Goal: Task Accomplishment & Management: Manage account settings

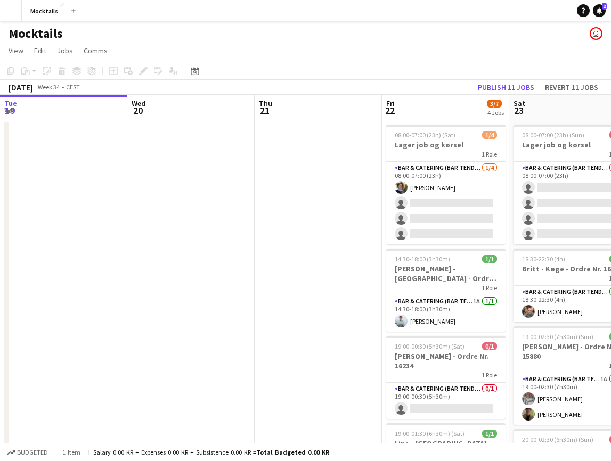
scroll to position [0, 413]
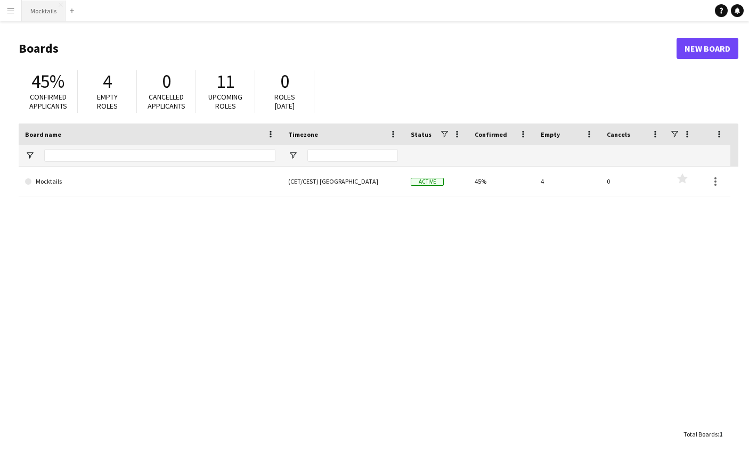
click at [45, 18] on button "Mocktails Close" at bounding box center [44, 11] width 44 height 21
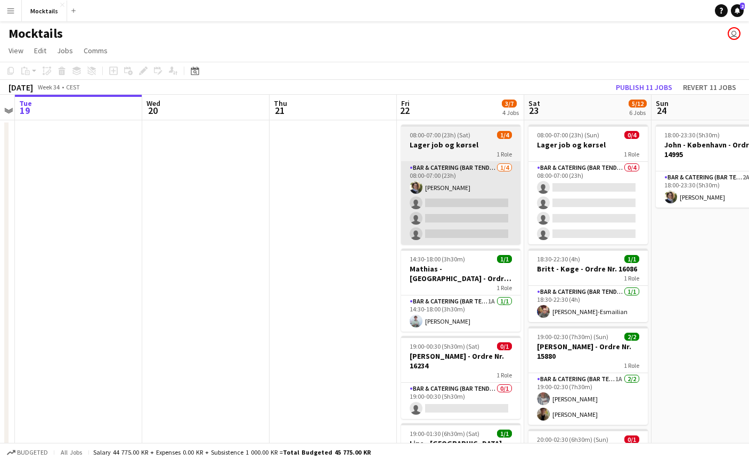
scroll to position [0, 371]
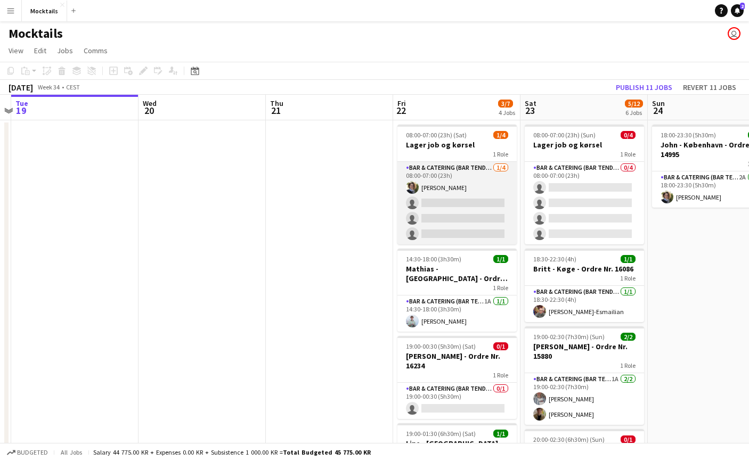
click at [482, 194] on app-card-role "Bar & Catering (Bar Tender) 1/4 08:00-07:00 (23h) Katrine Johansen single-neutr…" at bounding box center [456, 203] width 119 height 83
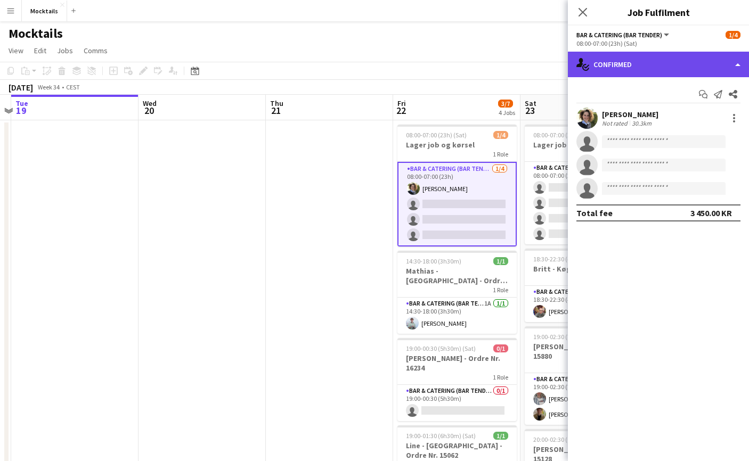
click at [677, 63] on div "single-neutral-actions-check-2 Confirmed" at bounding box center [658, 65] width 181 height 26
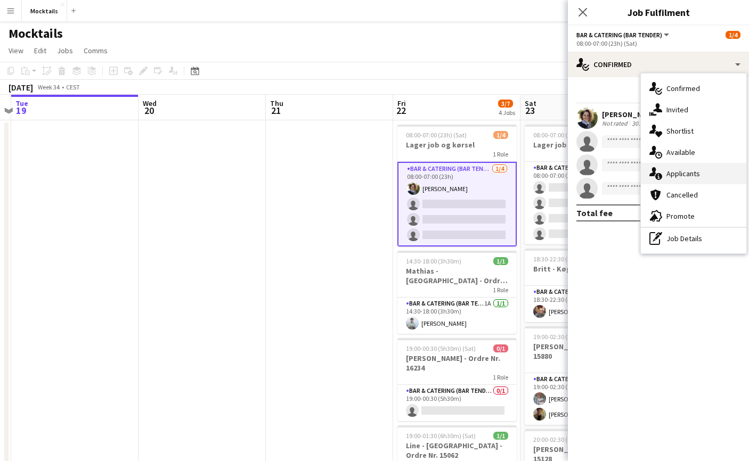
click at [695, 172] on div "single-neutral-actions-information Applicants" at bounding box center [693, 173] width 105 height 21
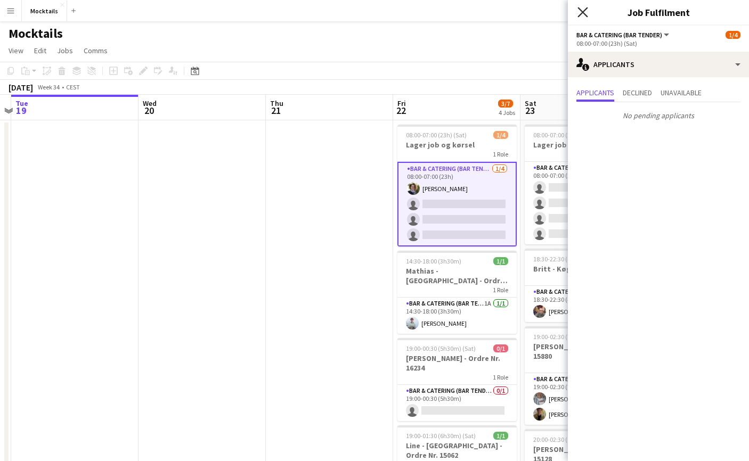
scroll to position [0, 0]
click at [589, 11] on app-icon "Close pop-in" at bounding box center [582, 12] width 15 height 15
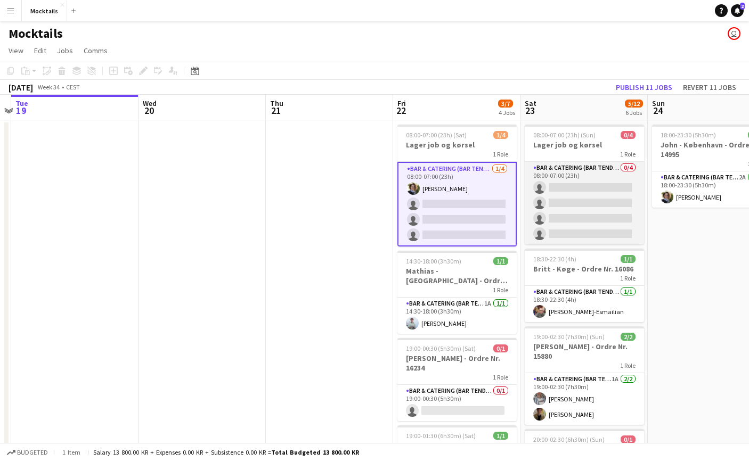
click at [577, 185] on app-card-role "Bar & Catering (Bar Tender) 0/4 08:00-07:00 (23h) single-neutral-actions single…" at bounding box center [584, 203] width 119 height 83
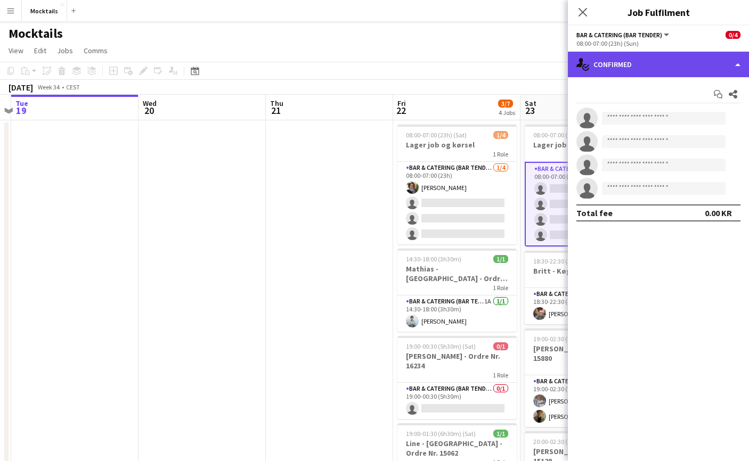
click at [613, 67] on div "single-neutral-actions-check-2 Confirmed" at bounding box center [658, 65] width 181 height 26
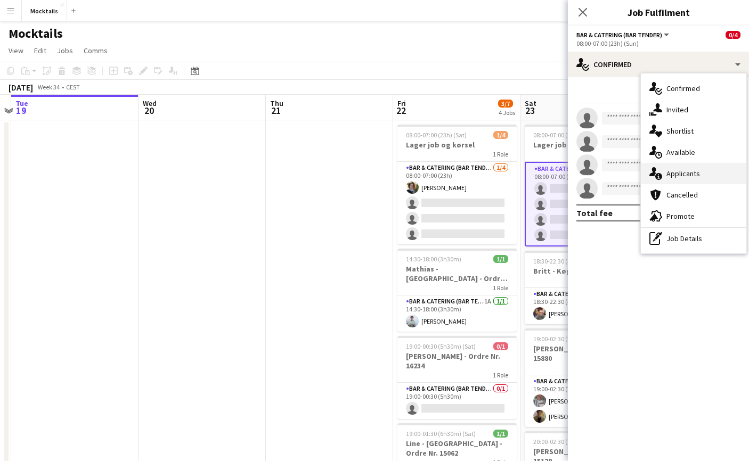
click at [678, 170] on div "single-neutral-actions-information Applicants" at bounding box center [693, 173] width 105 height 21
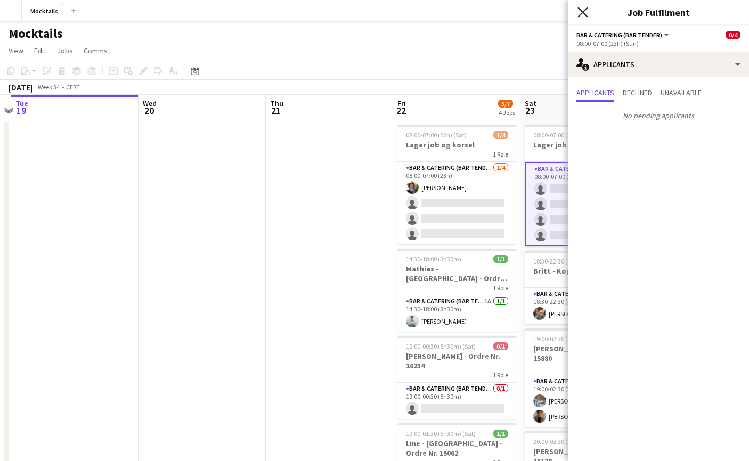
click at [581, 14] on icon at bounding box center [582, 12] width 10 height 10
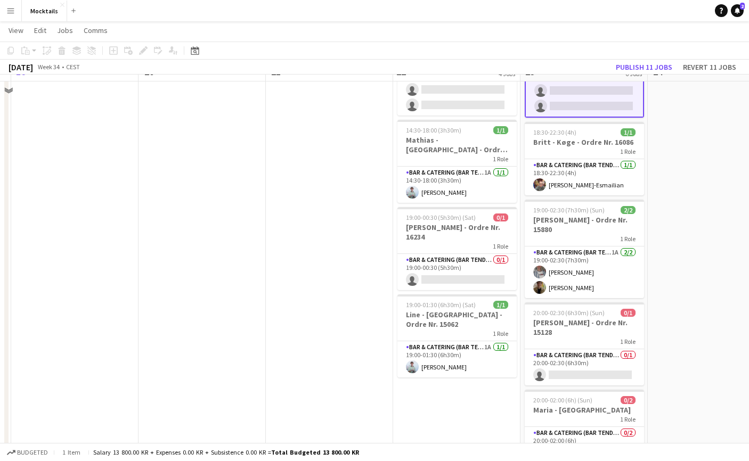
scroll to position [136, 0]
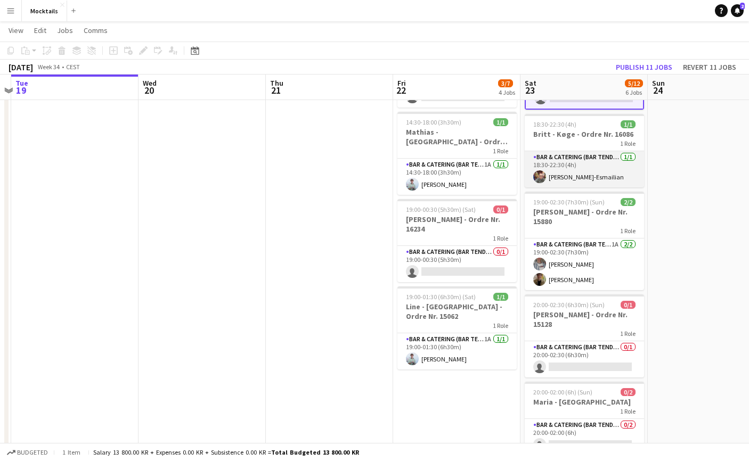
click at [592, 179] on app-card-role "Bar & Catering (Bar Tender) 1/1 18:30-22:30 (4h) Sina Behnam-Esmailian" at bounding box center [584, 169] width 119 height 36
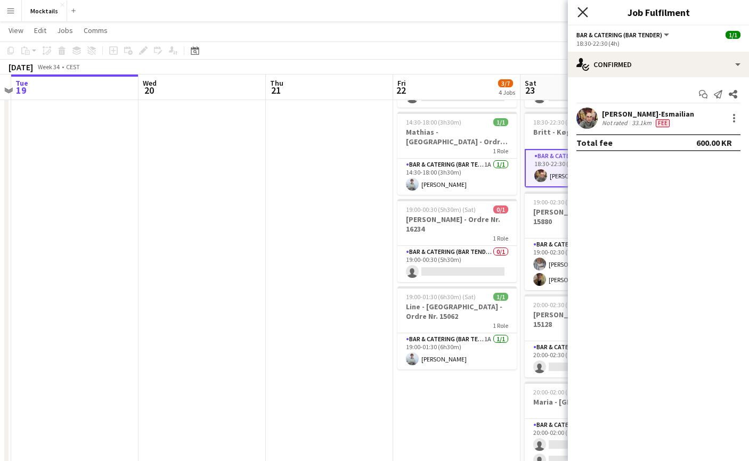
click at [581, 11] on icon "Close pop-in" at bounding box center [582, 12] width 10 height 10
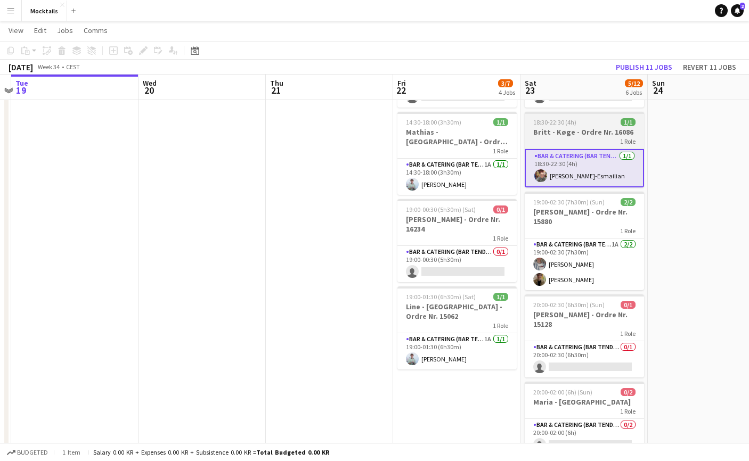
click at [587, 135] on h3 "Britt - Køge - Ordre Nr. 16086" at bounding box center [584, 132] width 119 height 10
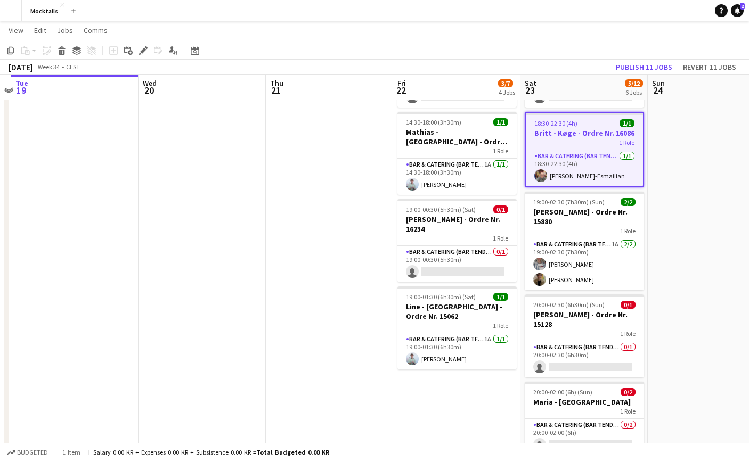
scroll to position [0, 0]
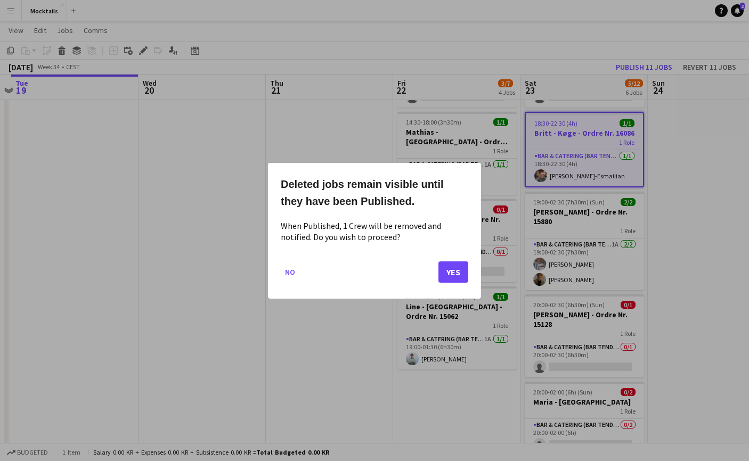
click at [452, 274] on button "Yes" at bounding box center [453, 271] width 30 height 21
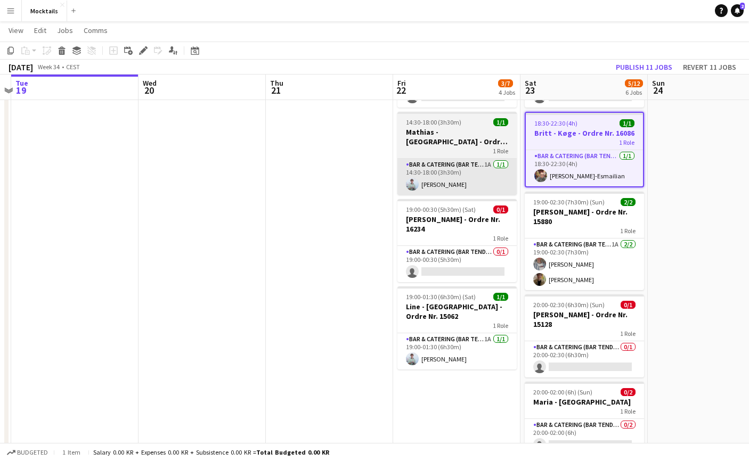
scroll to position [136, 0]
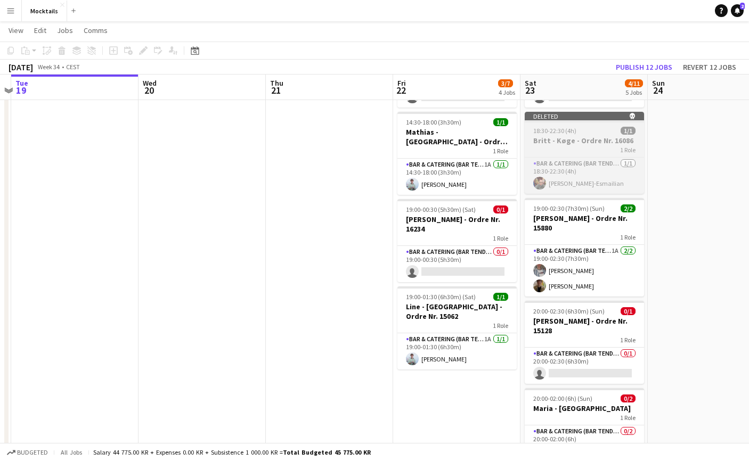
click at [576, 146] on div "1 Role" at bounding box center [584, 149] width 119 height 9
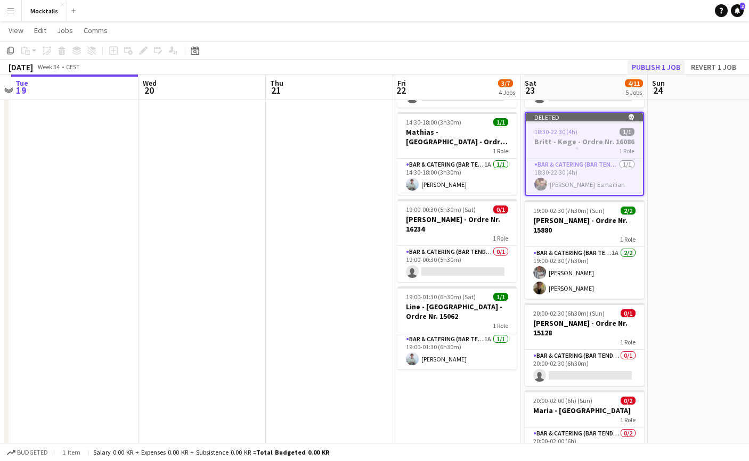
click at [663, 64] on button "Publish 1 job" at bounding box center [655, 67] width 57 height 14
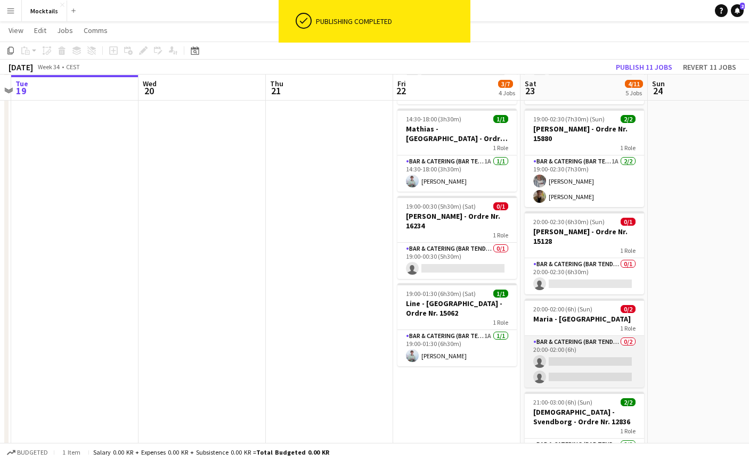
scroll to position [140, 0]
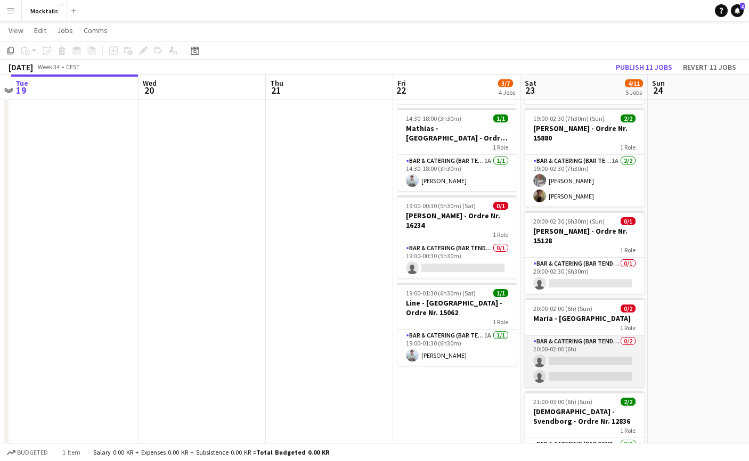
click at [584, 375] on app-card-role "Bar & Catering (Bar Tender) 0/2 20:00-02:00 (6h) single-neutral-actions single-…" at bounding box center [584, 362] width 119 height 52
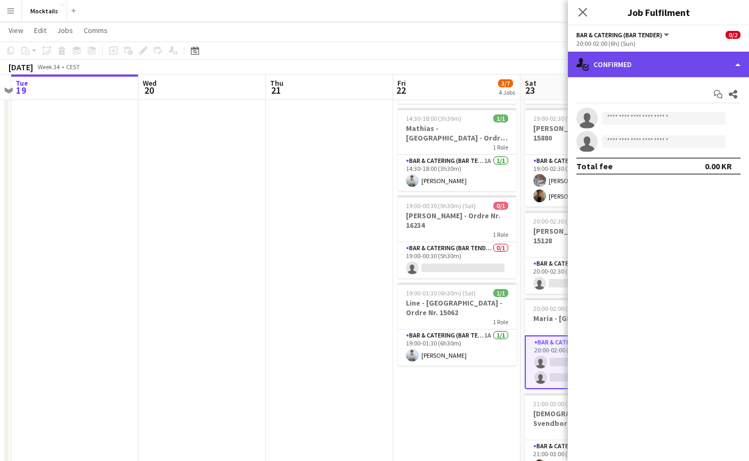
click at [668, 62] on div "single-neutral-actions-check-2 Confirmed" at bounding box center [658, 65] width 181 height 26
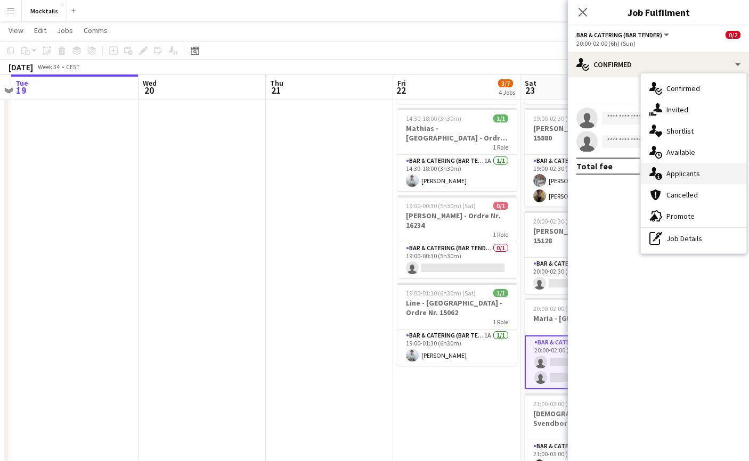
click at [695, 167] on div "single-neutral-actions-information Applicants" at bounding box center [693, 173] width 105 height 21
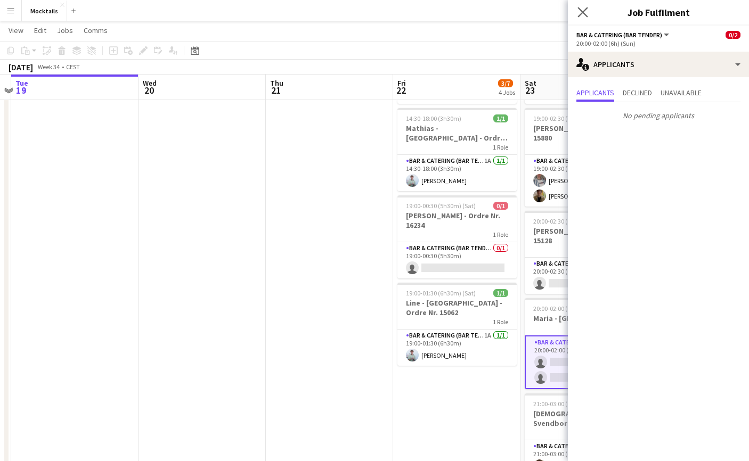
click at [588, 15] on app-icon "Close pop-in" at bounding box center [582, 12] width 15 height 15
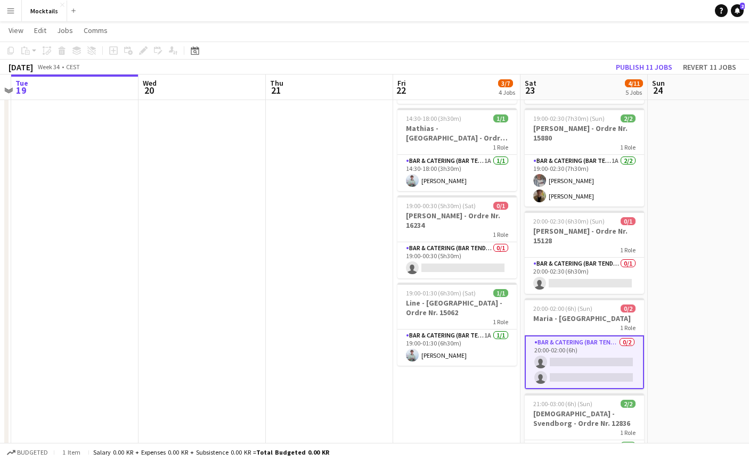
click at [580, 364] on app-card-role "Bar & Catering (Bar Tender) 0/2 20:00-02:00 (6h) single-neutral-actions single-…" at bounding box center [584, 363] width 119 height 54
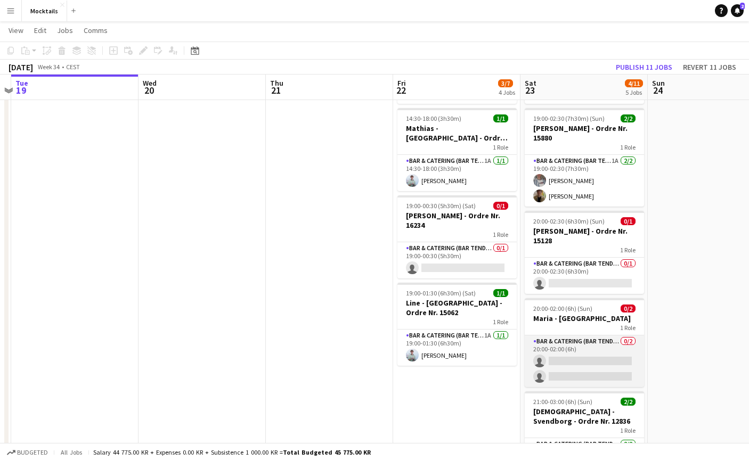
click at [591, 355] on app-card-role "Bar & Catering (Bar Tender) 0/2 20:00-02:00 (6h) single-neutral-actions single-…" at bounding box center [584, 362] width 119 height 52
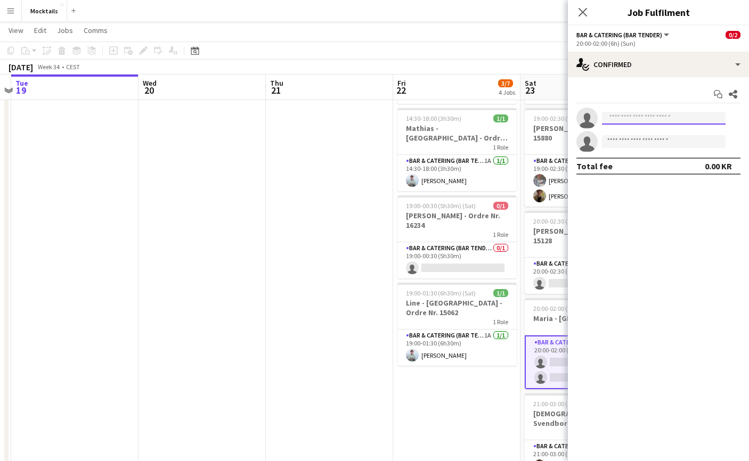
click at [664, 116] on input at bounding box center [664, 118] width 124 height 13
type input "****"
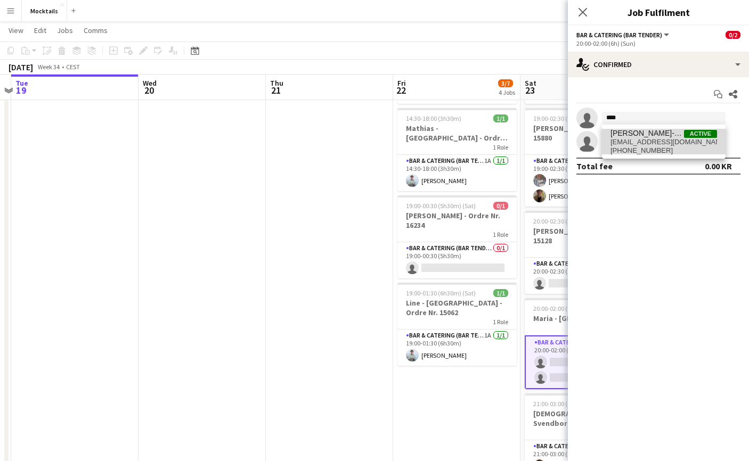
click at [645, 134] on span "[PERSON_NAME]" at bounding box center [647, 133] width 74 height 9
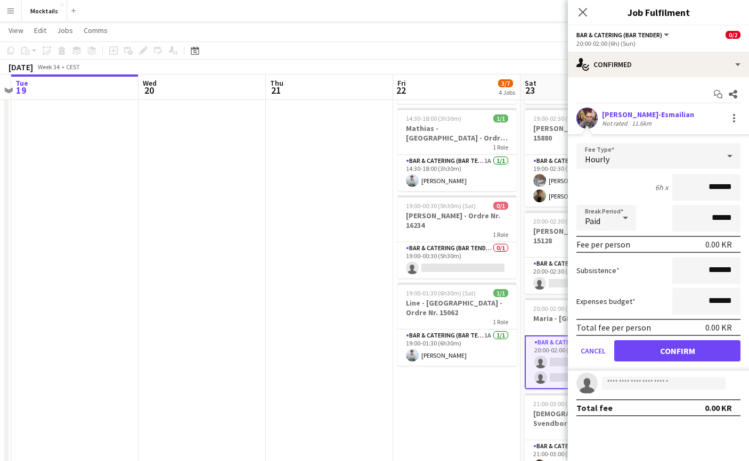
click at [708, 193] on input "*******" at bounding box center [706, 187] width 68 height 27
type input "******"
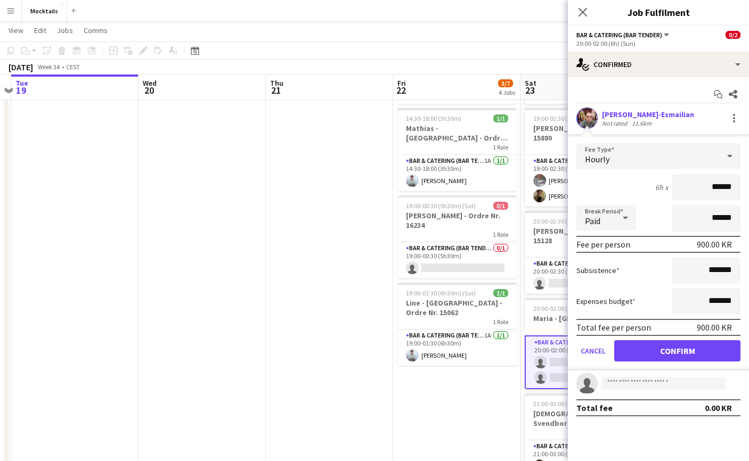
click at [683, 345] on button "Confirm" at bounding box center [677, 350] width 126 height 21
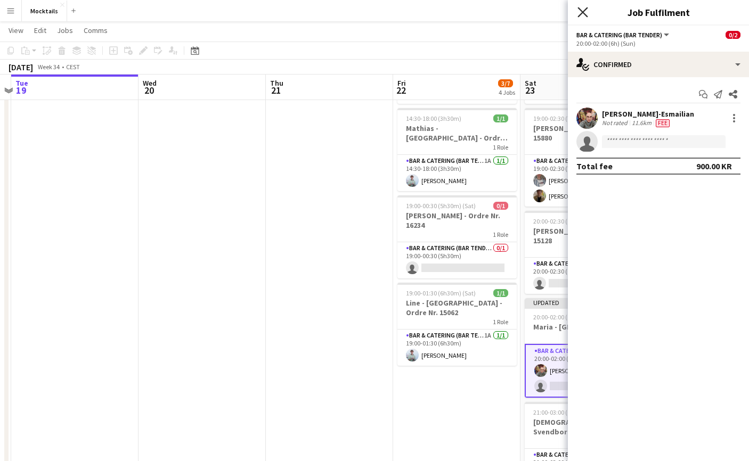
click at [582, 10] on icon "Close pop-in" at bounding box center [582, 12] width 10 height 10
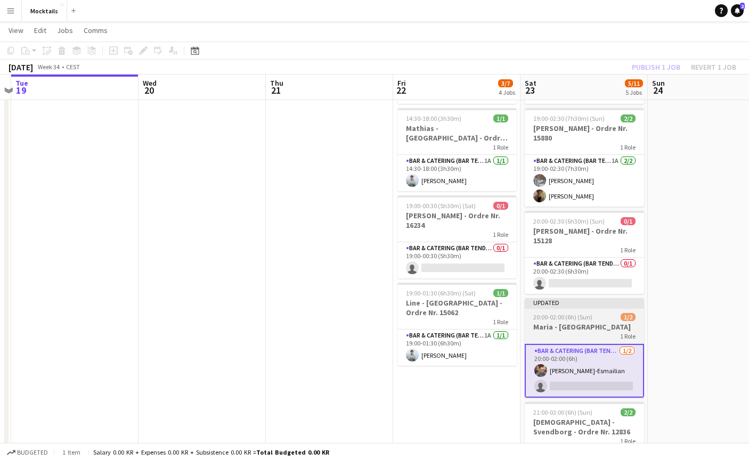
click at [582, 323] on h3 "[PERSON_NAME] - [GEOGRAPHIC_DATA]" at bounding box center [584, 327] width 119 height 10
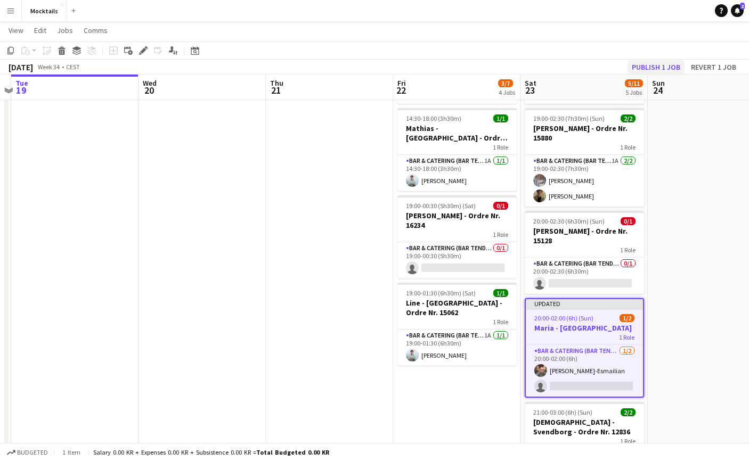
click at [665, 68] on button "Publish 1 job" at bounding box center [655, 67] width 57 height 14
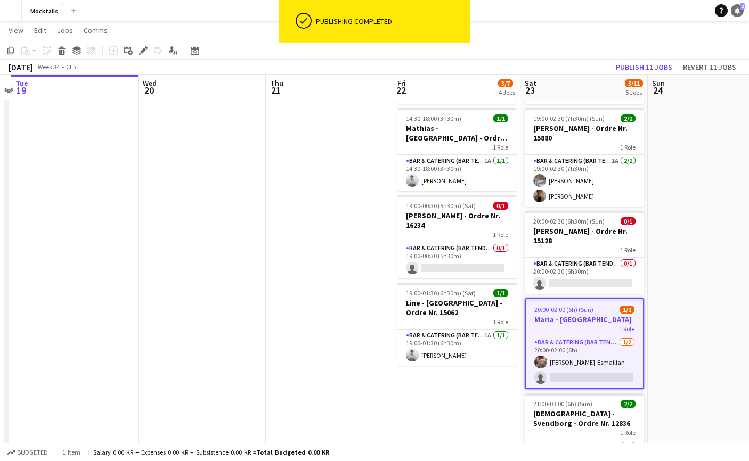
click at [738, 13] on icon "Notifications" at bounding box center [737, 10] width 6 height 6
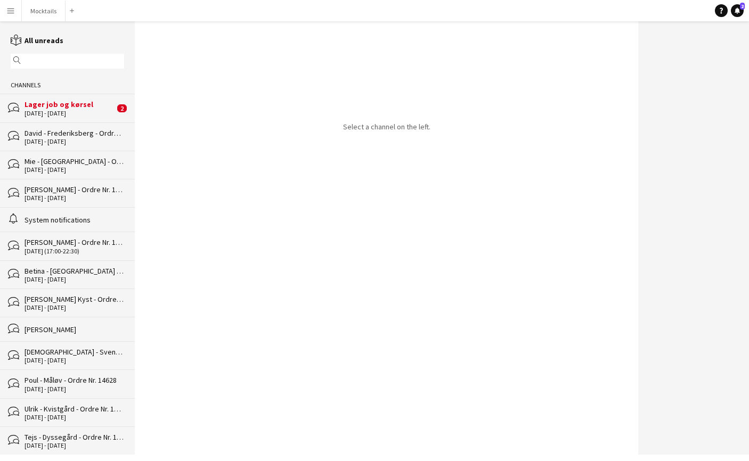
click at [65, 109] on div "Lager job og kørsel" at bounding box center [70, 105] width 90 height 10
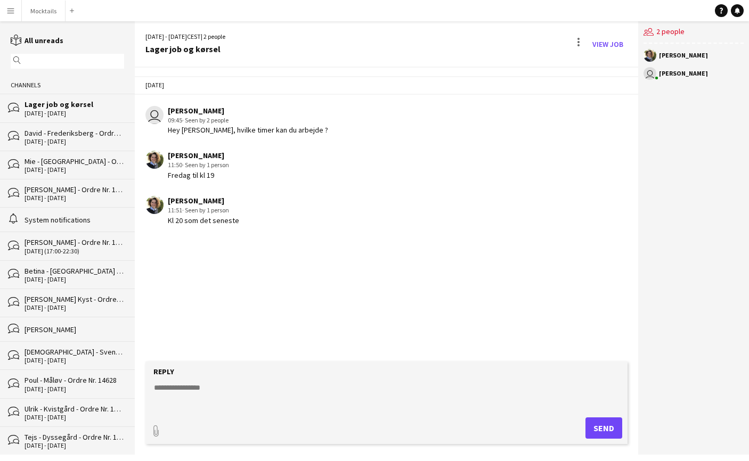
drag, startPoint x: 167, startPoint y: 186, endPoint x: 272, endPoint y: 230, distance: 113.4
click at [272, 230] on div "Today user Hektor Pantas 09:45 · Seen by 2 people Hey Katrine, hvilke timer kan…" at bounding box center [386, 151] width 503 height 166
click at [272, 225] on div "Katrine Johansen 11:51 · Seen by 1 person Kl 20 som det seneste" at bounding box center [346, 210] width 403 height 29
click at [288, 282] on div "Today user Hektor Pantas 09:45 · Seen by 2 people Hey Katrine, hvilke timer kan…" at bounding box center [386, 215] width 503 height 294
click at [265, 391] on textarea at bounding box center [388, 396] width 471 height 28
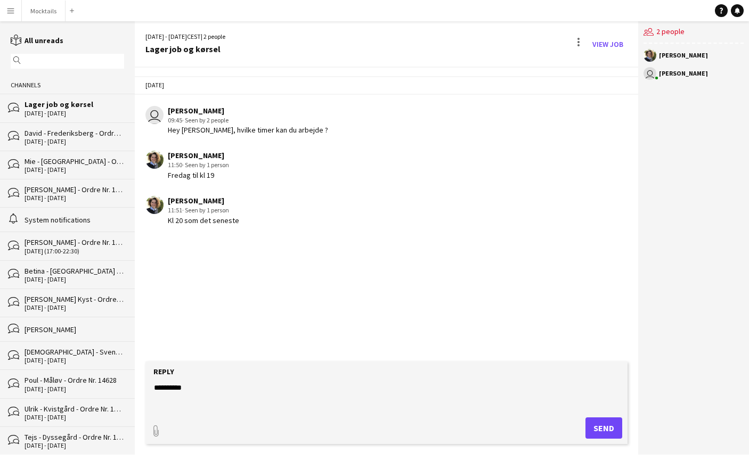
type textarea "********"
click at [613, 431] on button "Send" at bounding box center [603, 428] width 37 height 21
click at [51, 12] on button "Mocktails Close" at bounding box center [44, 11] width 44 height 21
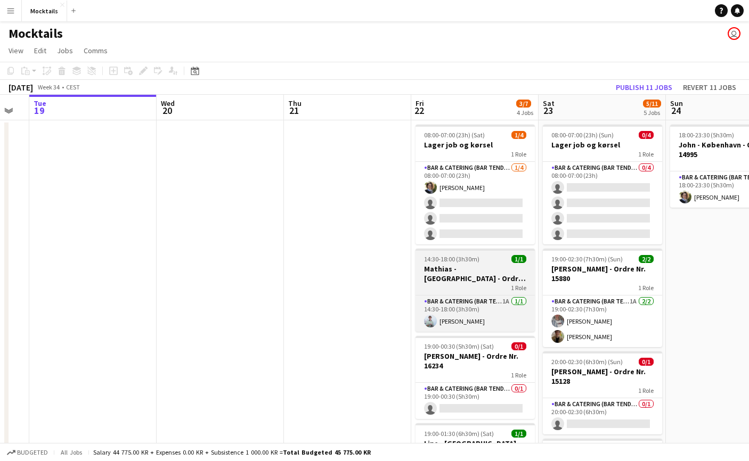
scroll to position [0, 354]
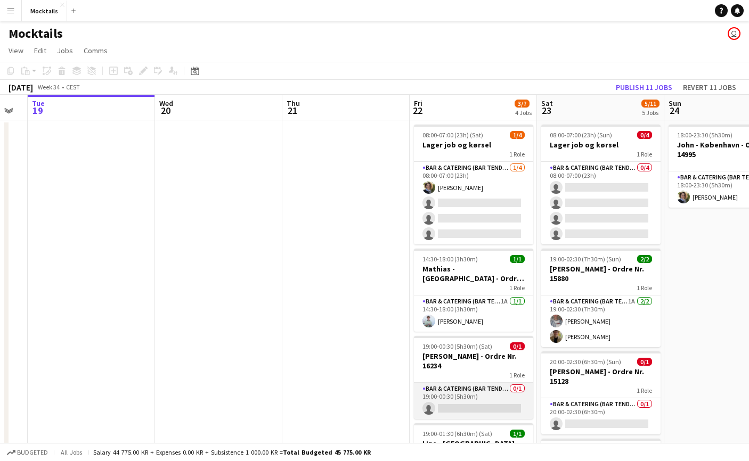
click at [473, 383] on app-card-role "Bar & Catering (Bar Tender) 0/1 19:00-00:30 (5h30m) single-neutral-actions" at bounding box center [473, 401] width 119 height 36
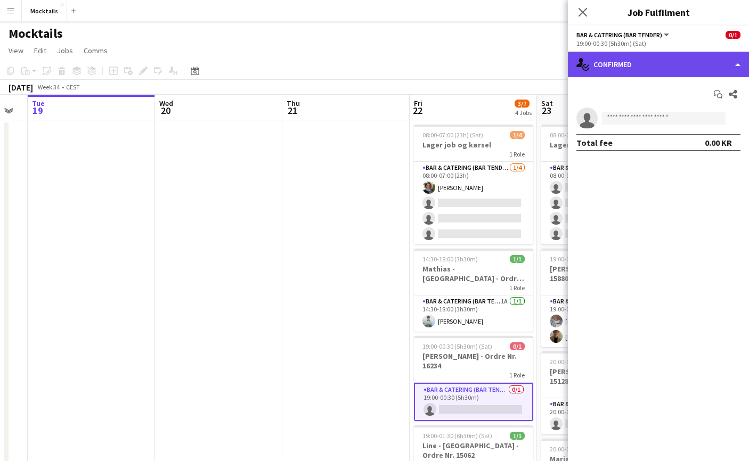
click at [640, 64] on div "single-neutral-actions-check-2 Confirmed" at bounding box center [658, 65] width 181 height 26
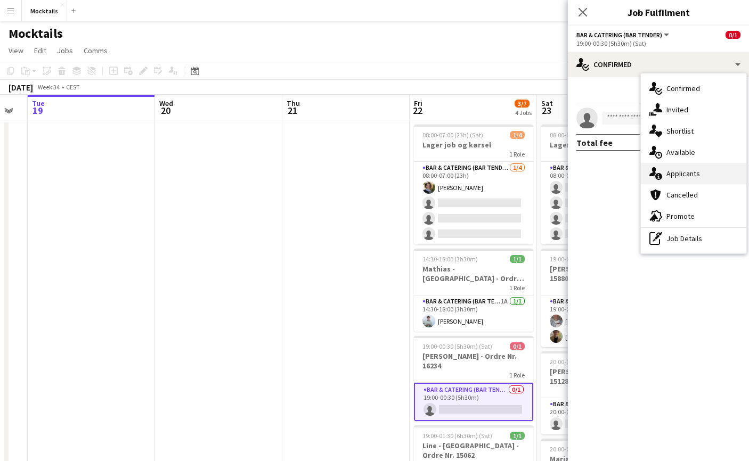
click at [673, 181] on div "single-neutral-actions-information Applicants" at bounding box center [693, 173] width 105 height 21
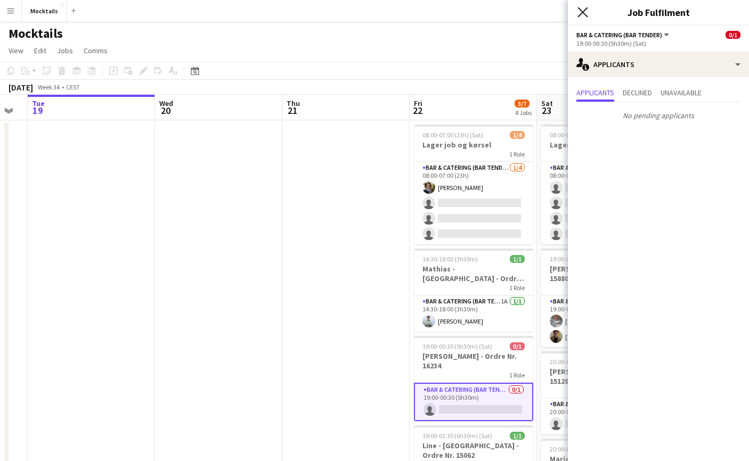
click at [583, 11] on icon "Close pop-in" at bounding box center [582, 12] width 10 height 10
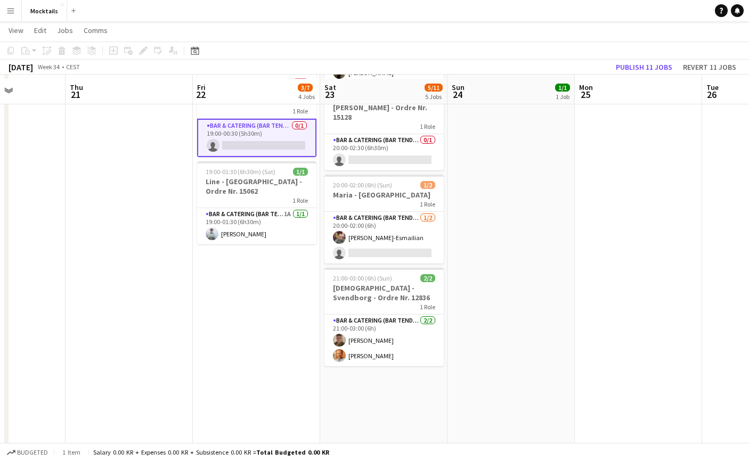
scroll to position [267, 0]
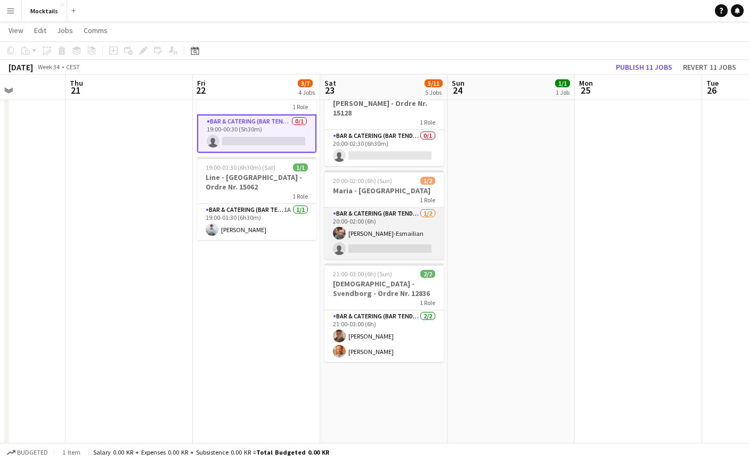
click at [402, 223] on app-card-role "Bar & Catering (Bar Tender) 1/2 20:00-02:00 (6h) Sina Behnam-Esmailian single-n…" at bounding box center [383, 234] width 119 height 52
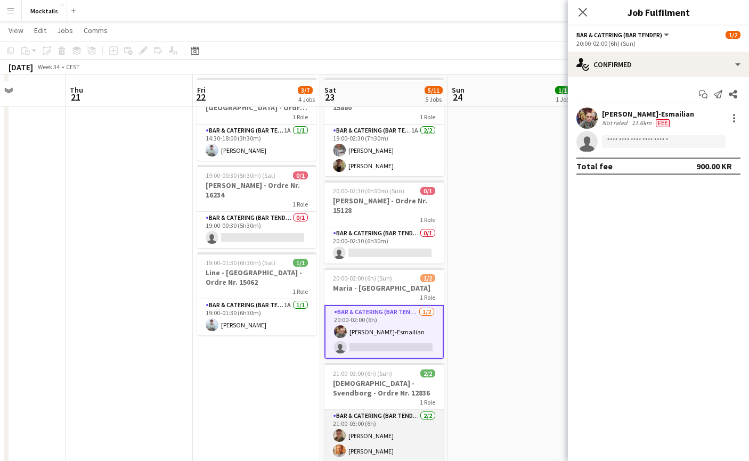
scroll to position [169, 0]
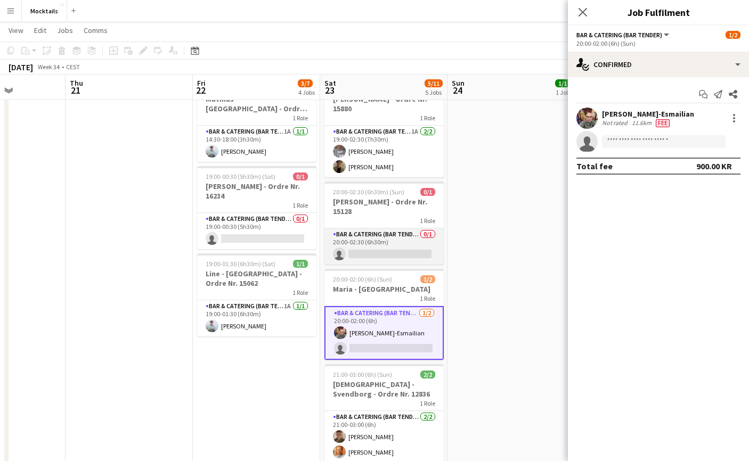
click at [389, 242] on app-card-role "Bar & Catering (Bar Tender) 0/1 20:00-02:30 (6h30m) single-neutral-actions" at bounding box center [383, 247] width 119 height 36
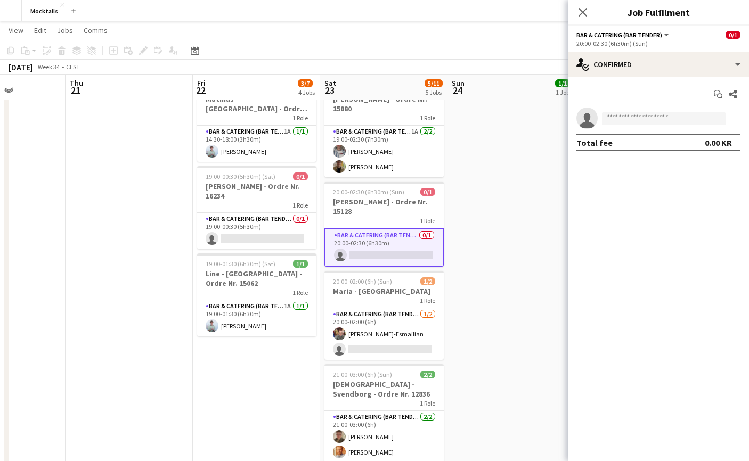
click at [468, 289] on app-date-cell "18:00-23:30 (5h30m) 1/1 John - København - Ordre Nr. 14995 1 Role Bar & Caterin…" at bounding box center [510, 352] width 127 height 804
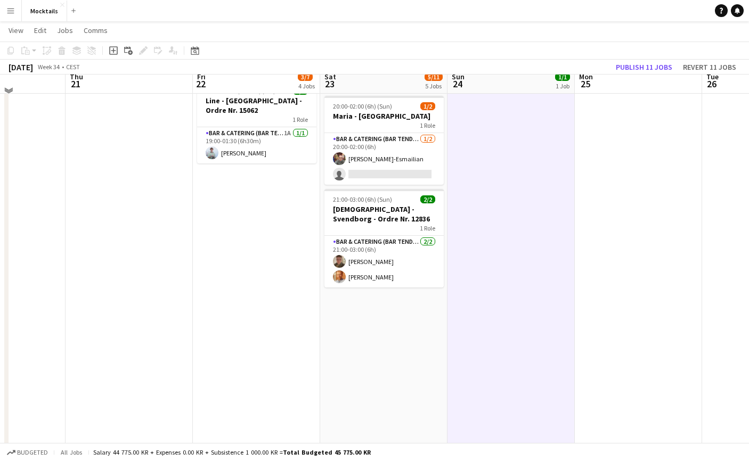
scroll to position [342, 0]
click at [373, 333] on app-date-cell "08:00-07:00 (23h) (Sun) 0/4 Lager job og kørsel 1 Role Bar & Catering (Bar Tend…" at bounding box center [383, 179] width 127 height 804
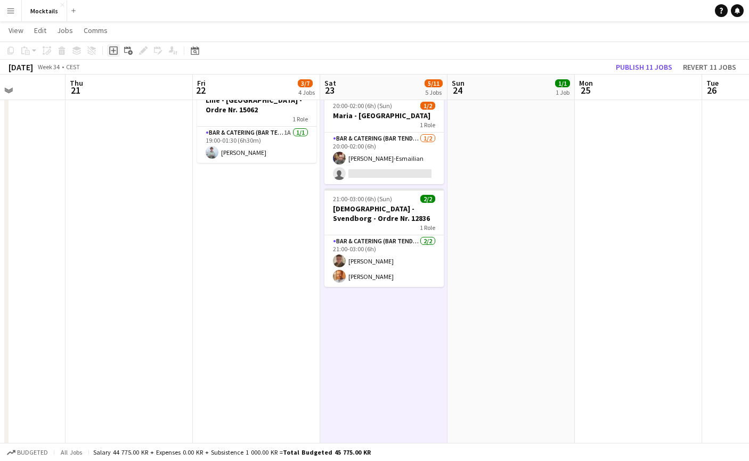
click at [115, 53] on icon "Add job" at bounding box center [113, 50] width 9 height 9
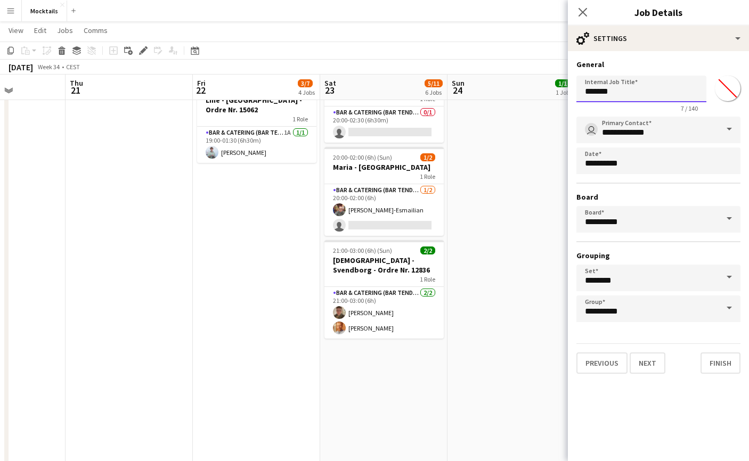
click at [643, 96] on input "*******" at bounding box center [641, 89] width 130 height 27
paste input "text"
paste input "********"
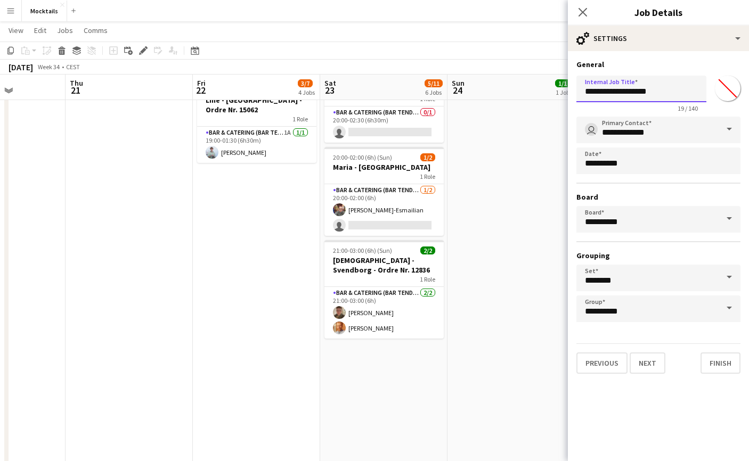
paste input "**********"
type input "**********"
click at [651, 370] on button "Next" at bounding box center [648, 363] width 36 height 21
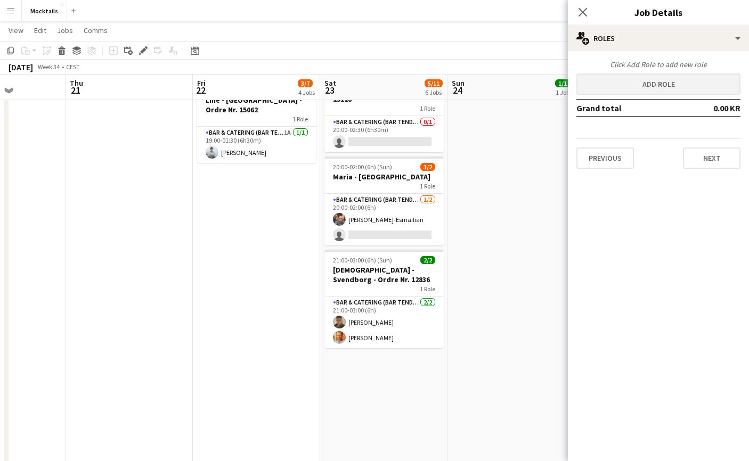
click at [658, 89] on button "Add role" at bounding box center [658, 84] width 164 height 21
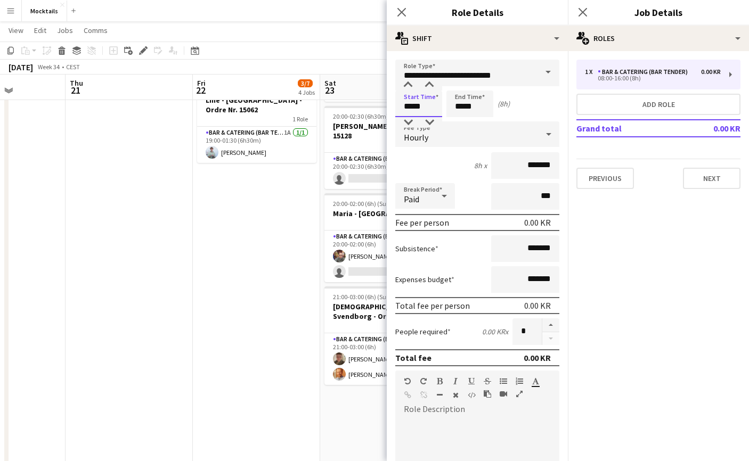
click at [407, 108] on input "*****" at bounding box center [418, 104] width 47 height 27
type input "*****"
click at [460, 109] on input "*****" at bounding box center [469, 104] width 47 height 27
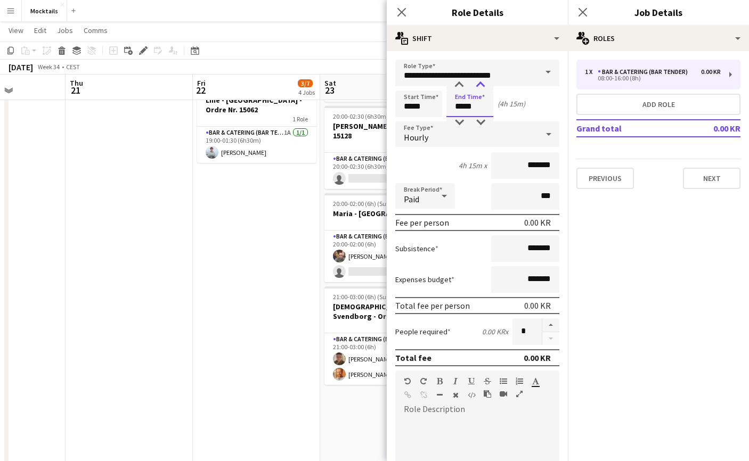
click at [485, 87] on div at bounding box center [480, 85] width 21 height 11
click at [480, 120] on div at bounding box center [480, 122] width 21 height 11
type input "*****"
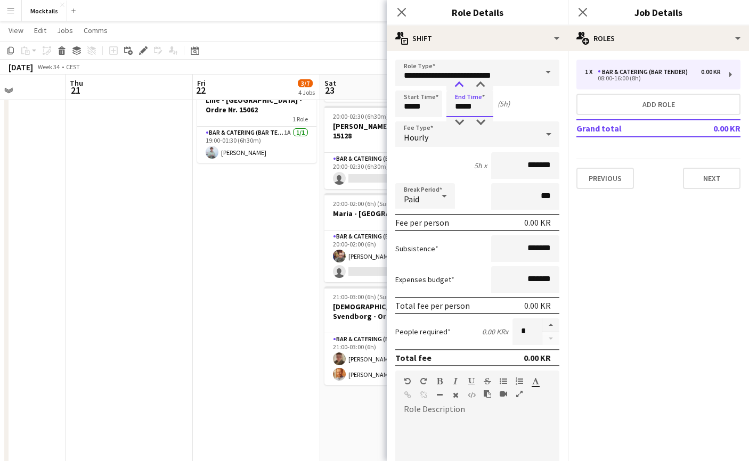
click at [459, 87] on div at bounding box center [458, 85] width 21 height 11
paste div
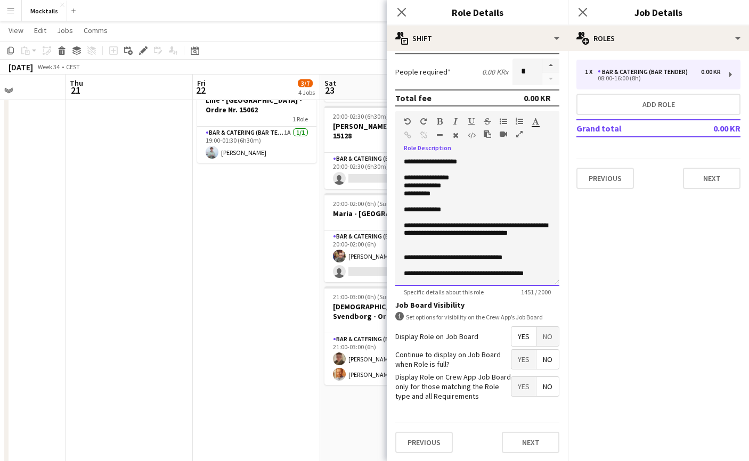
scroll to position [0, 0]
click at [464, 212] on p "**********" at bounding box center [477, 210] width 147 height 8
click at [489, 176] on p "**********" at bounding box center [477, 178] width 147 height 8
click at [474, 187] on p "**********" at bounding box center [477, 186] width 147 height 8
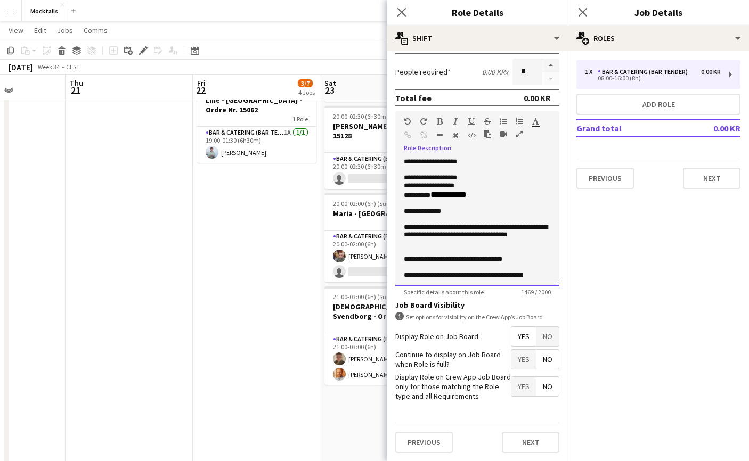
click at [493, 212] on p "**********" at bounding box center [477, 212] width 147 height 8
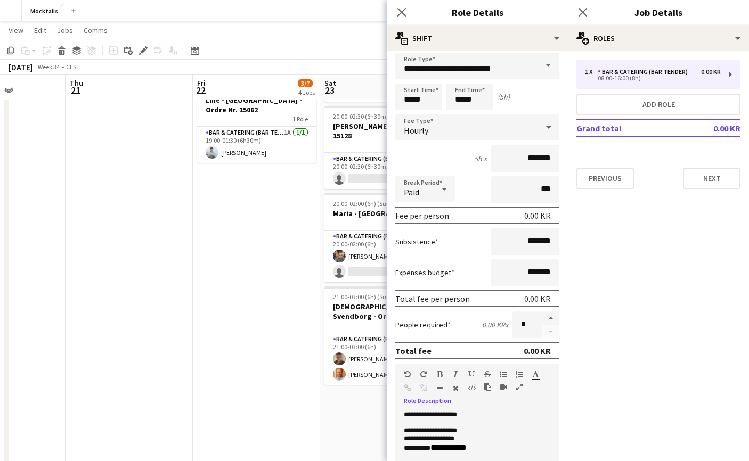
scroll to position [5, 0]
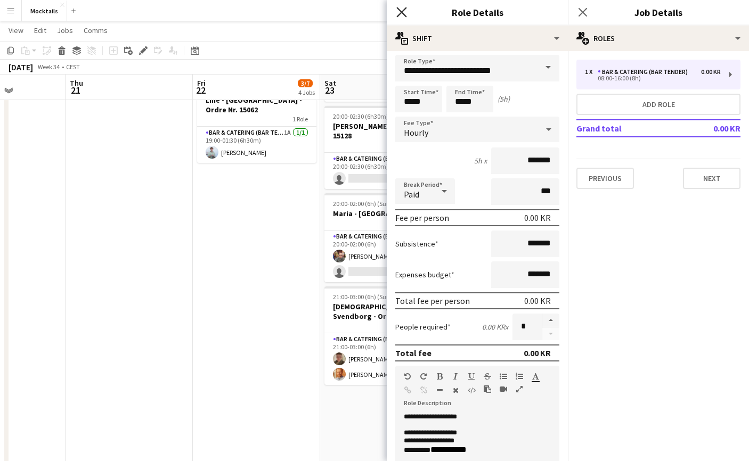
click at [401, 15] on icon "Close pop-in" at bounding box center [401, 12] width 10 height 10
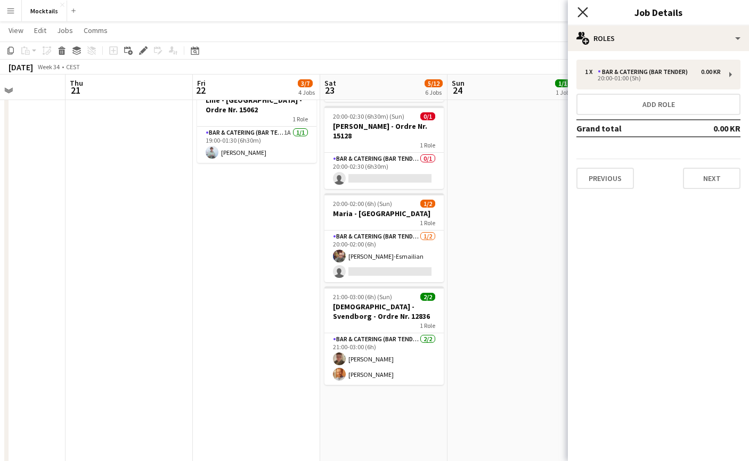
click at [580, 13] on icon "Close pop-in" at bounding box center [582, 12] width 10 height 10
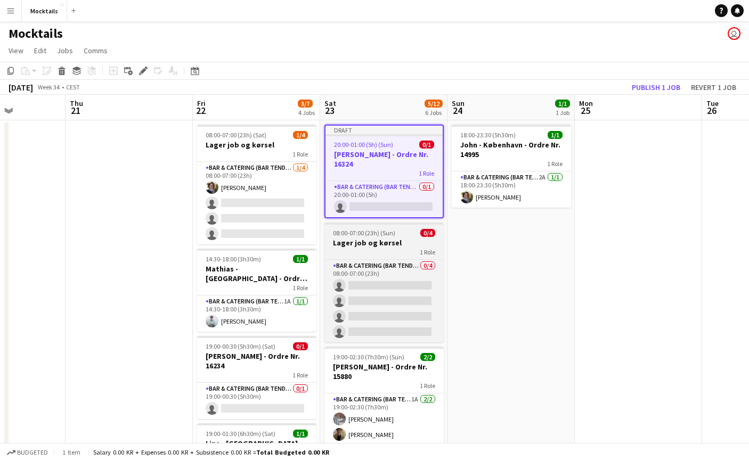
scroll to position [0, 0]
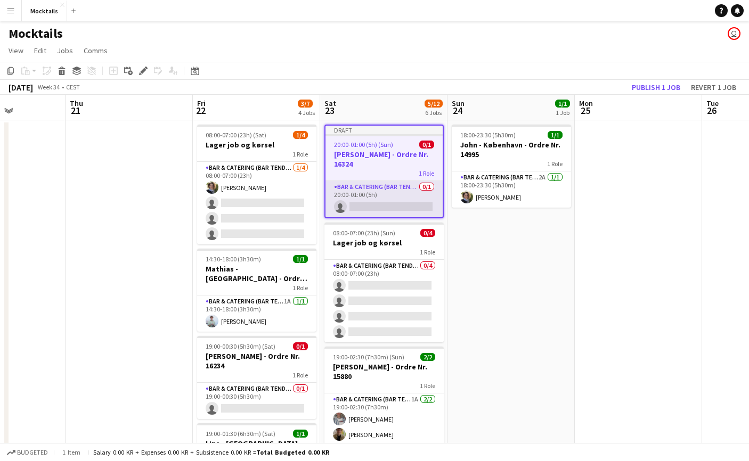
click at [394, 191] on app-card-role "Bar & Catering (Bar Tender) 0/1 20:00-01:00 (5h) single-neutral-actions" at bounding box center [383, 199] width 117 height 36
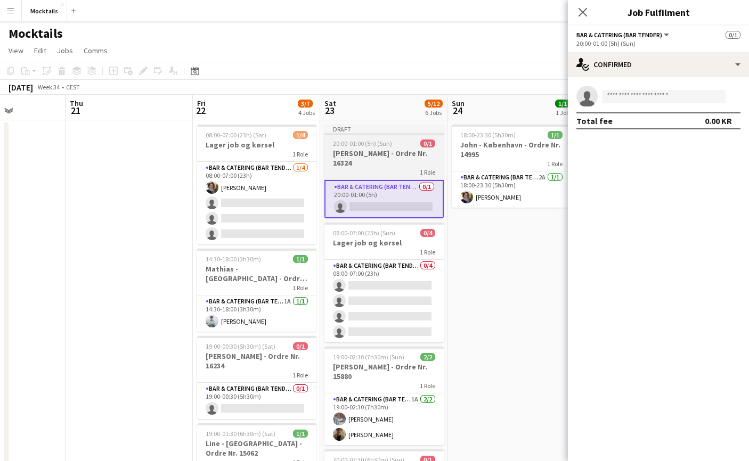
click at [412, 156] on h3 "Henrik - Værløse - Ordre Nr. 16324" at bounding box center [383, 158] width 119 height 19
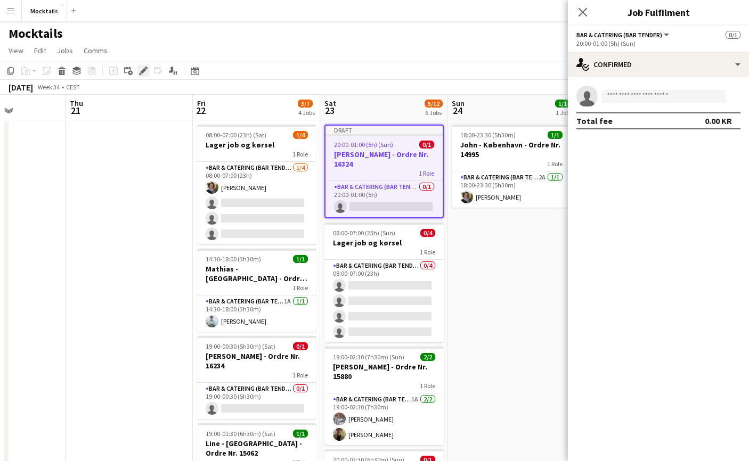
click at [139, 76] on div "Edit" at bounding box center [143, 70] width 13 height 13
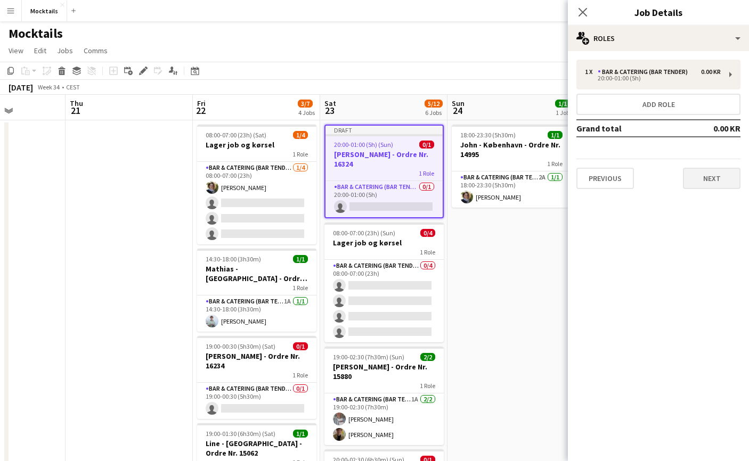
click at [709, 173] on button "Next" at bounding box center [712, 178] width 58 height 21
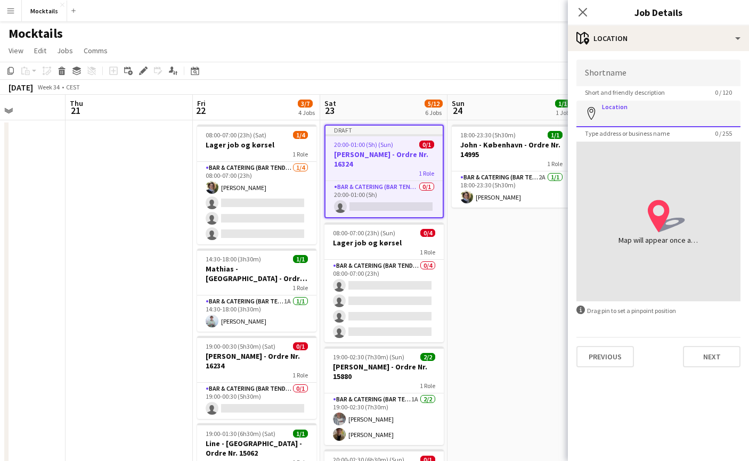
paste input "**********"
type input "**********"
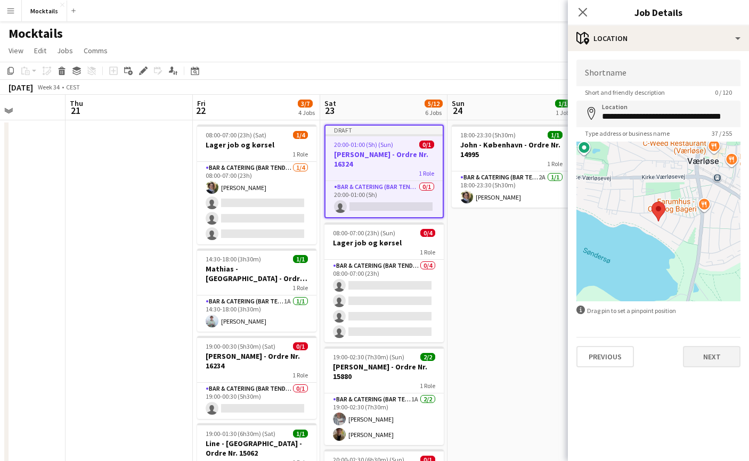
click at [701, 360] on button "Next" at bounding box center [712, 356] width 58 height 21
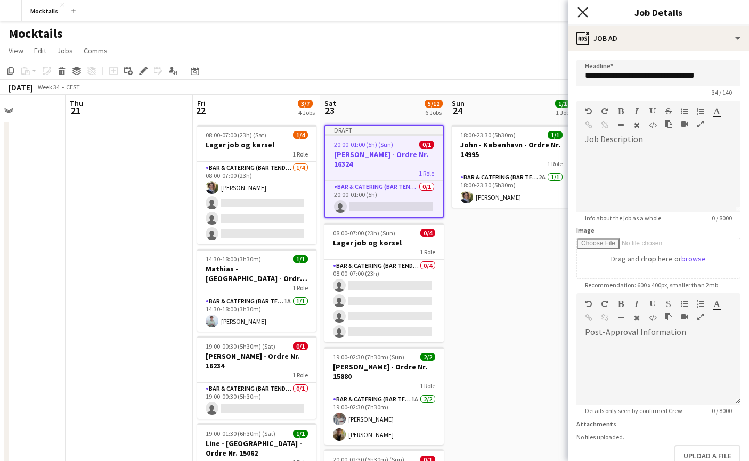
click at [581, 12] on icon "Close pop-in" at bounding box center [582, 12] width 10 height 10
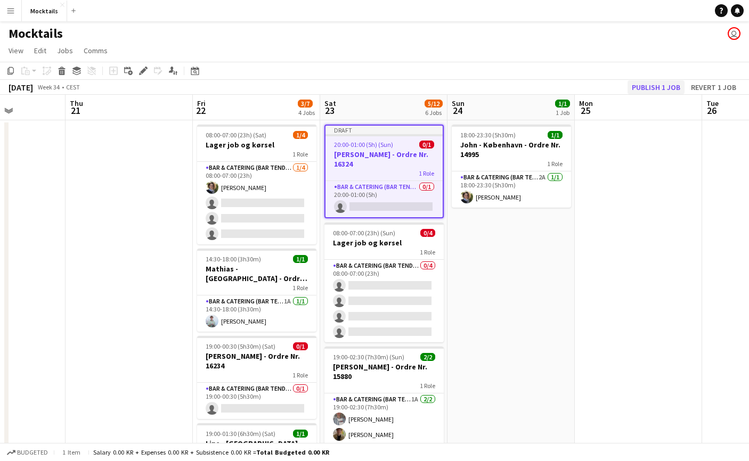
click at [667, 86] on button "Publish 1 job" at bounding box center [655, 87] width 57 height 14
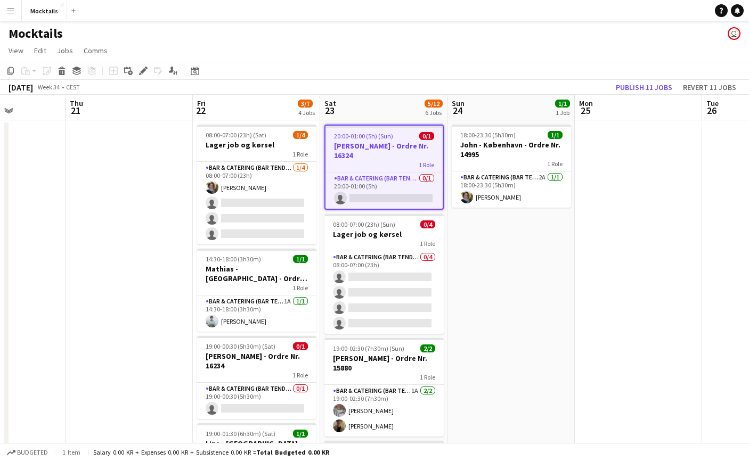
click at [378, 152] on h3 "Henrik - Værløse - Ordre Nr. 16324" at bounding box center [383, 150] width 117 height 19
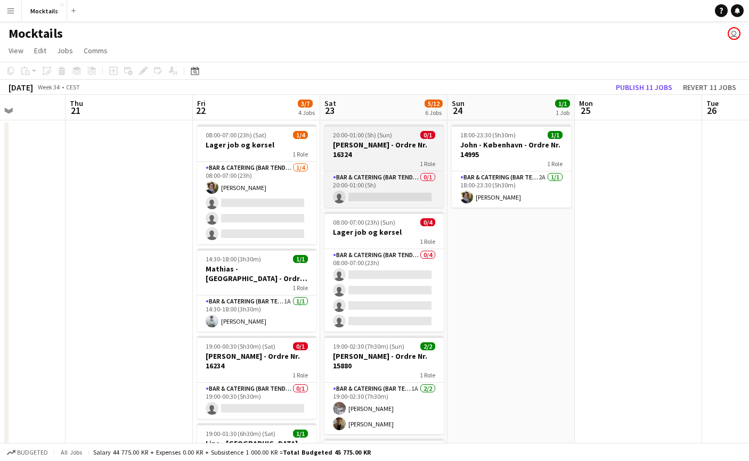
click at [391, 154] on h3 "Henrik - Værløse - Ordre Nr. 16324" at bounding box center [383, 149] width 119 height 19
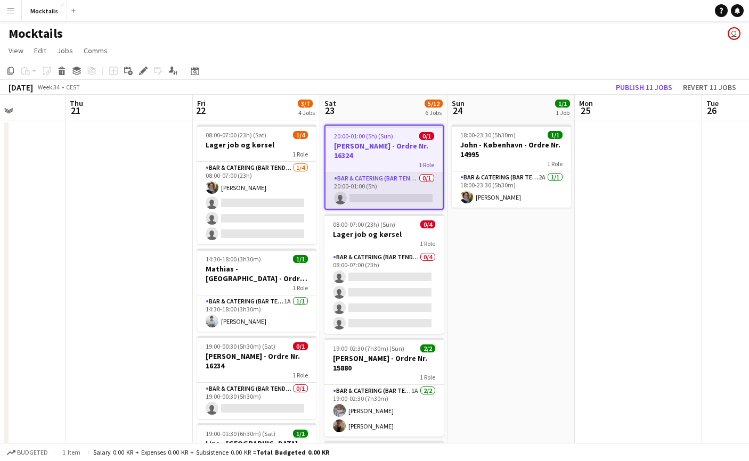
click at [396, 186] on app-card-role "Bar & Catering (Bar Tender) 0/1 20:00-01:00 (5h) single-neutral-actions" at bounding box center [383, 191] width 117 height 36
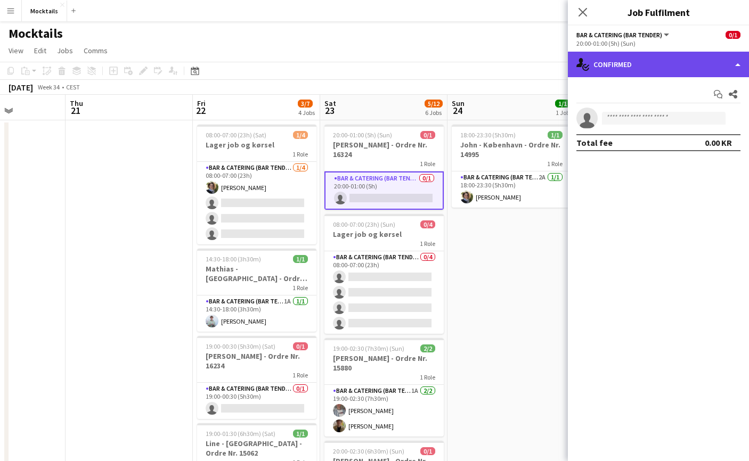
click at [663, 58] on div "single-neutral-actions-check-2 Confirmed" at bounding box center [658, 65] width 181 height 26
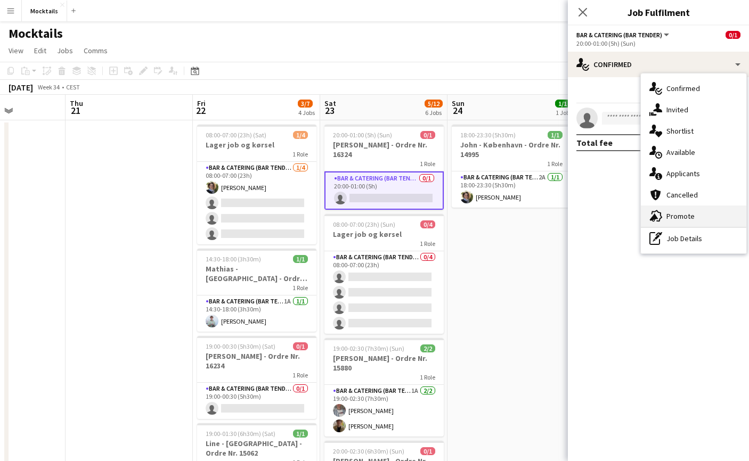
click at [689, 217] on div "advertising-megaphone Promote" at bounding box center [693, 216] width 105 height 21
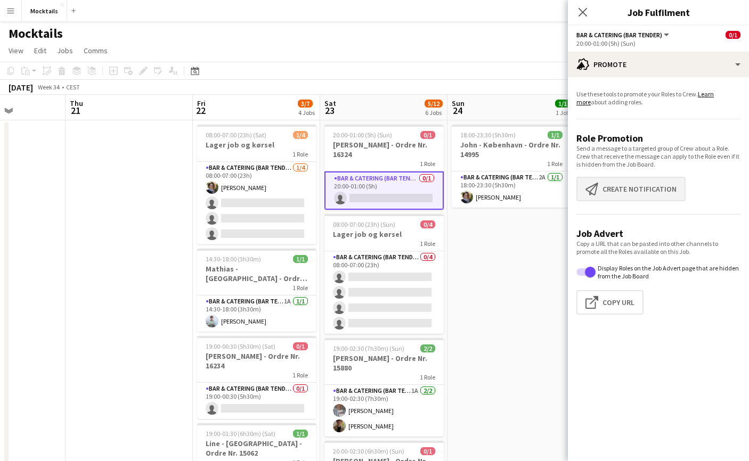
click at [643, 192] on button "Create notification Create notification" at bounding box center [630, 189] width 109 height 25
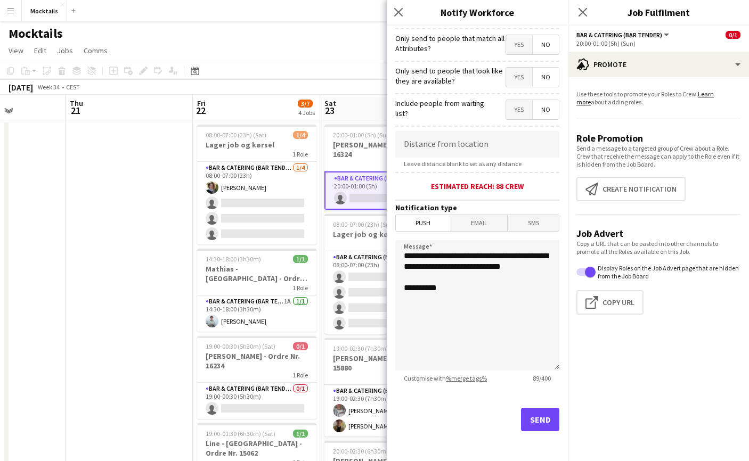
scroll to position [125, 0]
click at [535, 421] on button "Send" at bounding box center [540, 419] width 38 height 23
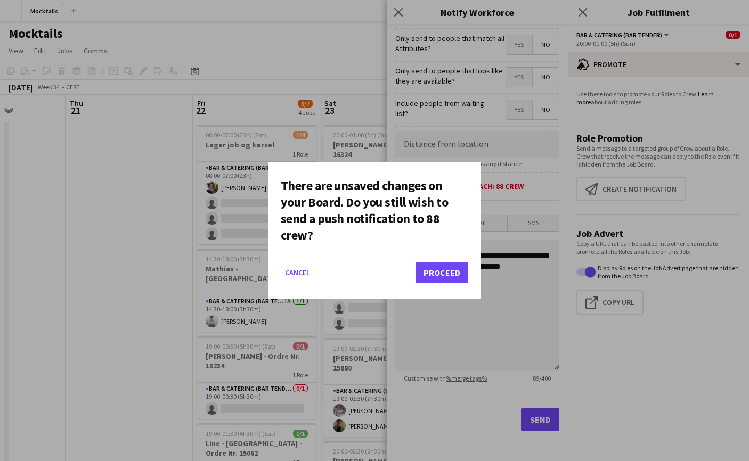
click at [437, 275] on button "Proceed" at bounding box center [441, 272] width 53 height 21
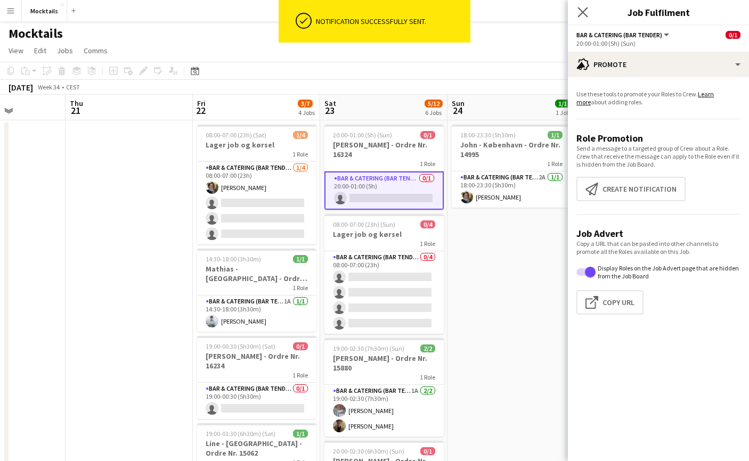
click at [587, 13] on app-icon "Close pop-in" at bounding box center [582, 12] width 15 height 15
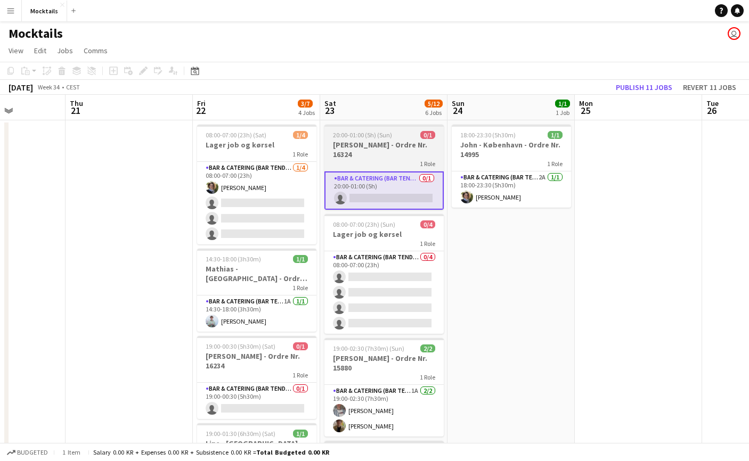
click at [382, 154] on h3 "Henrik - Værløse - Ordre Nr. 16324" at bounding box center [383, 149] width 119 height 19
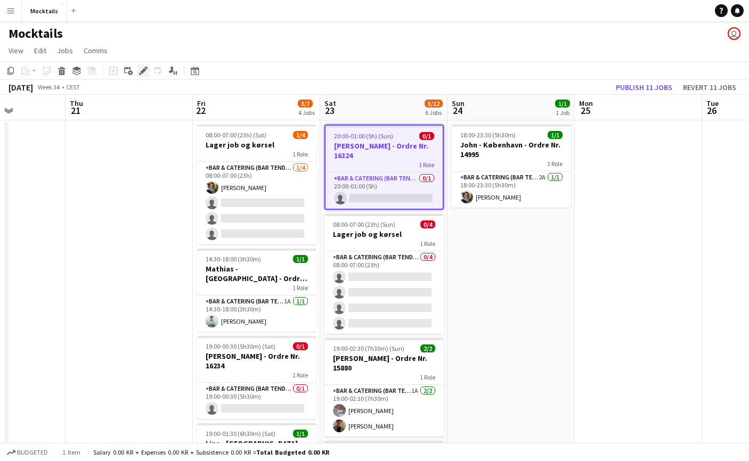
click at [144, 69] on icon at bounding box center [143, 71] width 6 height 6
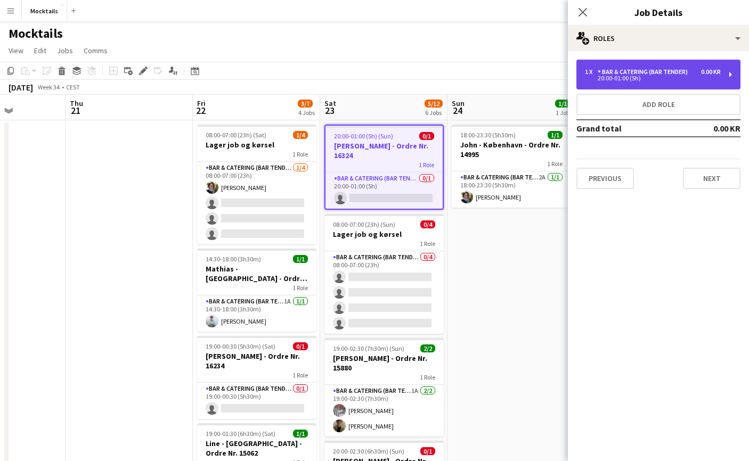
click at [715, 85] on div "1 x Bar & Catering (Bar Tender) 0.00 KR 20:00-01:00 (5h)" at bounding box center [658, 75] width 164 height 30
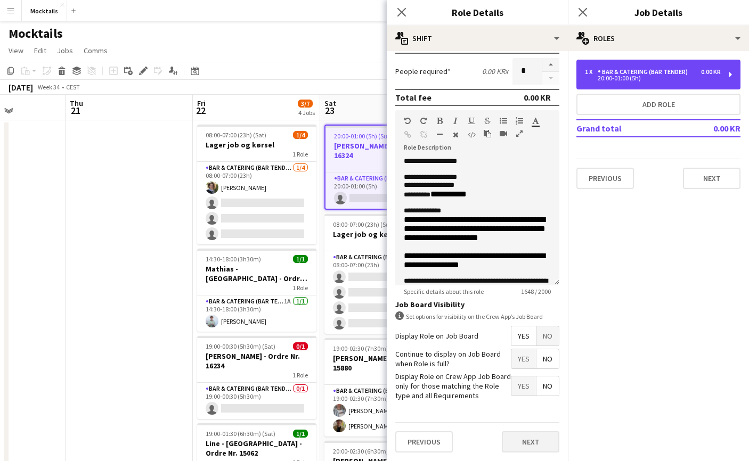
scroll to position [260, 0]
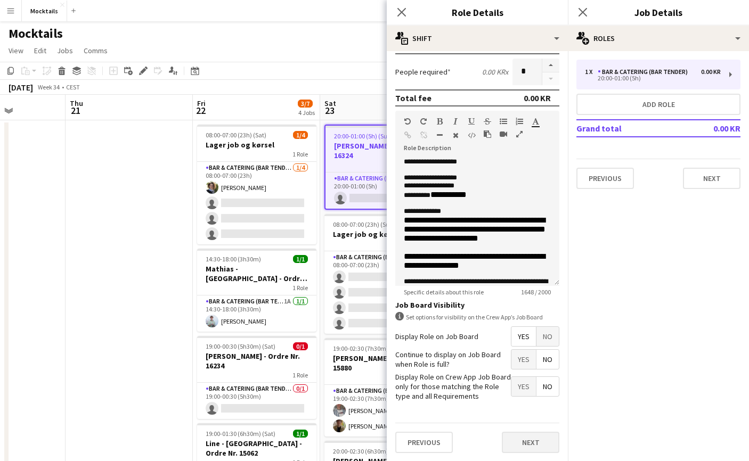
click at [532, 441] on button "Next" at bounding box center [531, 442] width 58 height 21
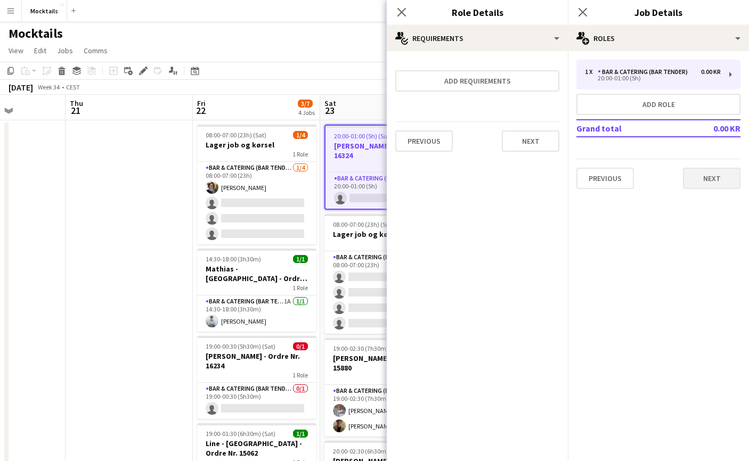
click at [709, 175] on button "Next" at bounding box center [712, 178] width 58 height 21
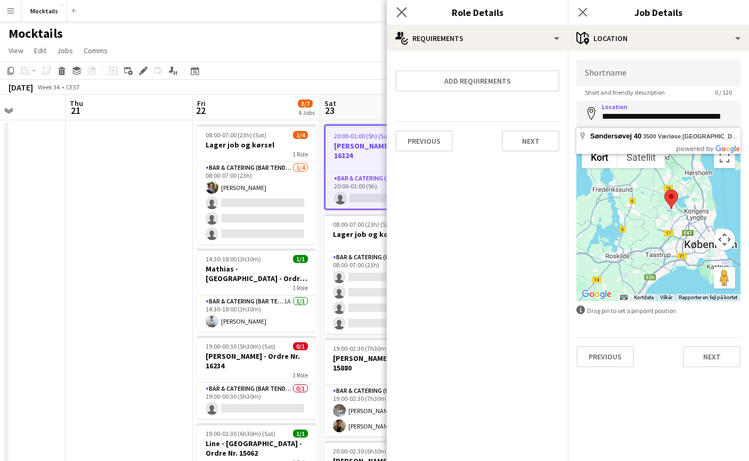
click at [396, 15] on app-icon "Close pop-in" at bounding box center [401, 12] width 15 height 15
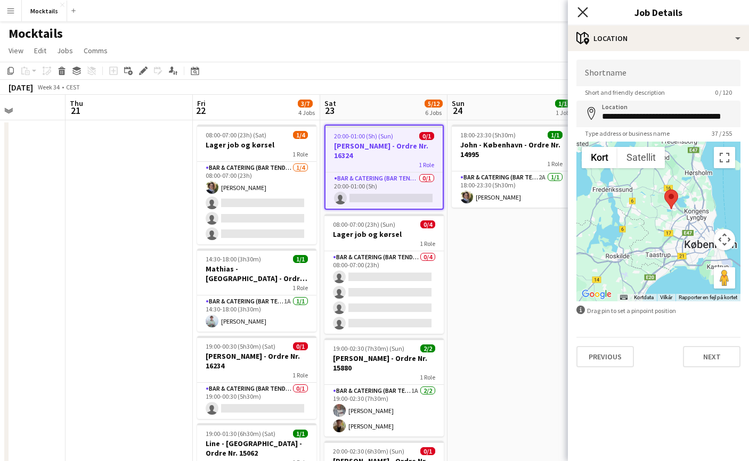
click at [581, 13] on icon "Close pop-in" at bounding box center [582, 12] width 10 height 10
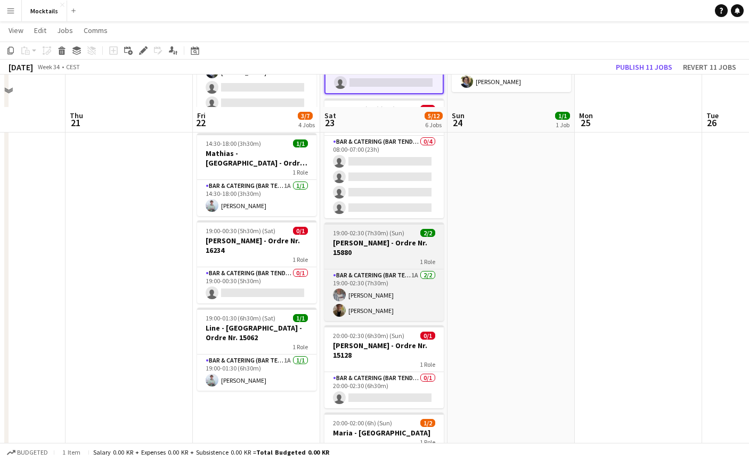
scroll to position [149, 0]
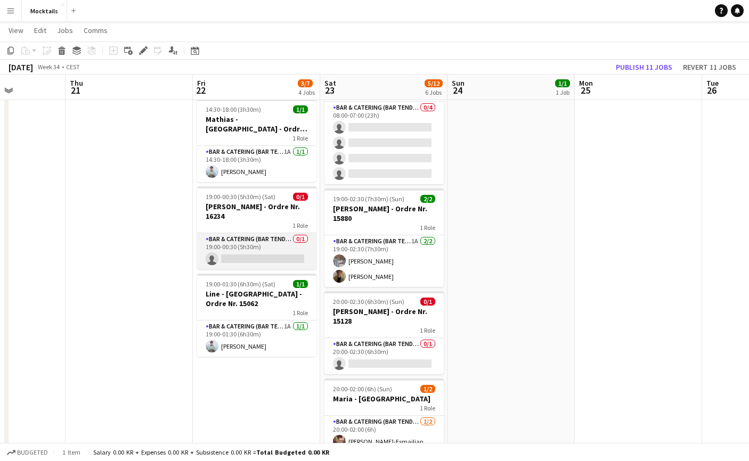
click at [244, 242] on app-card-role "Bar & Catering (Bar Tender) 0/1 19:00-00:30 (5h30m) single-neutral-actions" at bounding box center [256, 251] width 119 height 36
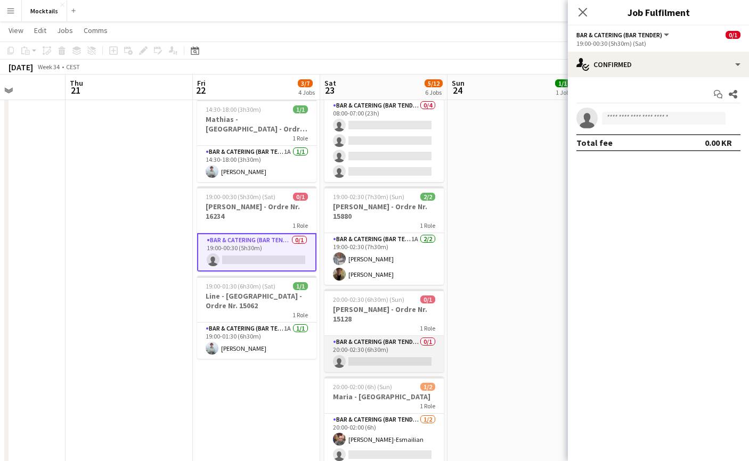
click at [366, 354] on app-card-role "Bar & Catering (Bar Tender) 0/1 20:00-02:30 (6h30m) single-neutral-actions" at bounding box center [383, 354] width 119 height 36
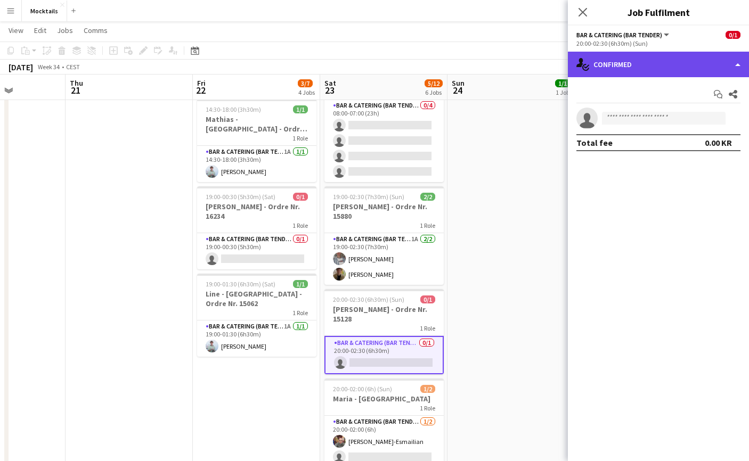
click at [657, 63] on div "single-neutral-actions-check-2 Confirmed" at bounding box center [658, 65] width 181 height 26
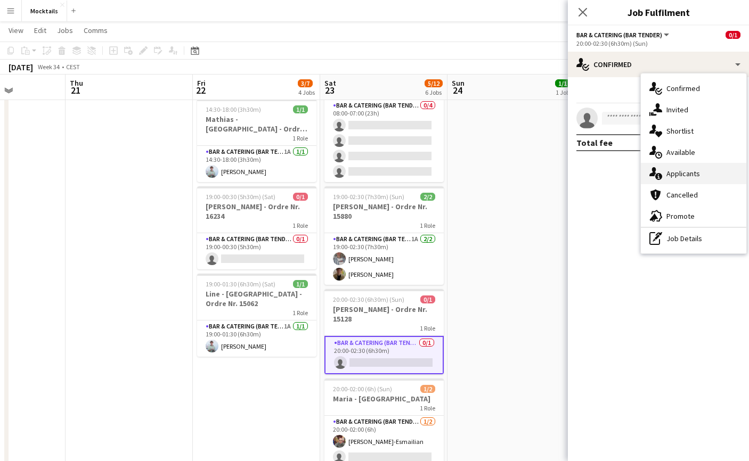
click at [698, 178] on div "single-neutral-actions-information Applicants" at bounding box center [693, 173] width 105 height 21
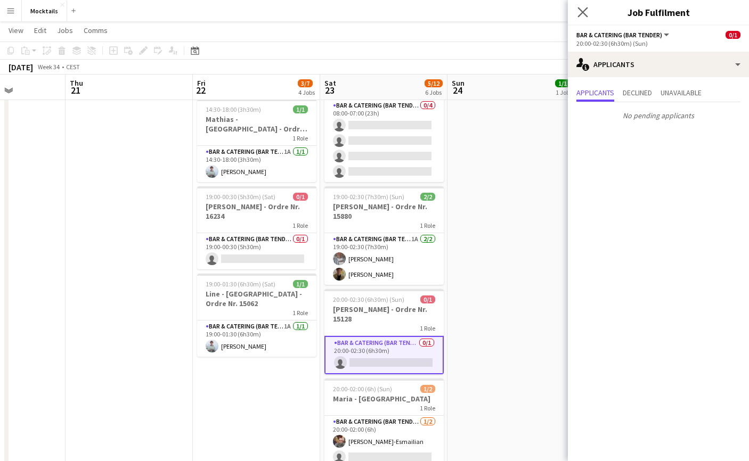
click at [588, 14] on app-icon "Close pop-in" at bounding box center [582, 12] width 15 height 15
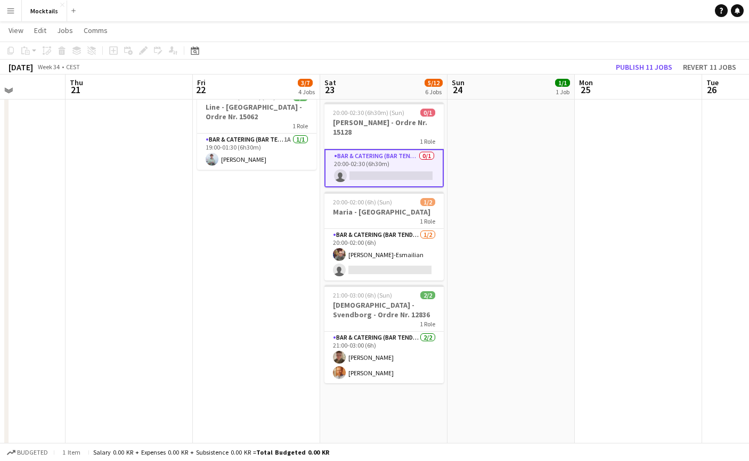
scroll to position [334, 0]
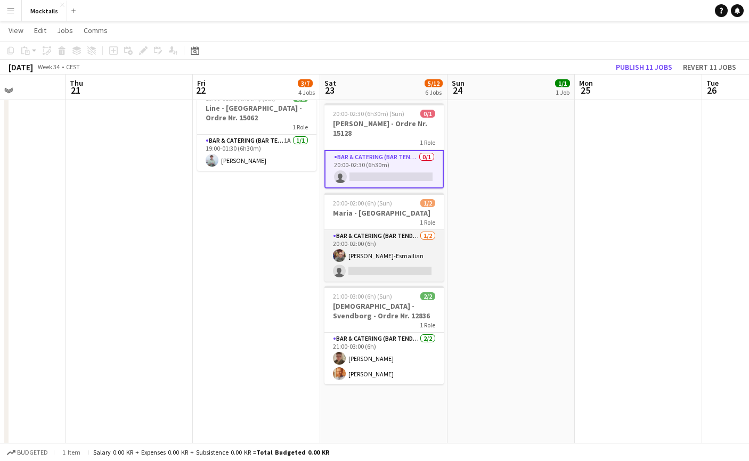
click at [394, 256] on app-card-role "Bar & Catering (Bar Tender) 1/2 20:00-02:00 (6h) Sina Behnam-Esmailian single-n…" at bounding box center [383, 256] width 119 height 52
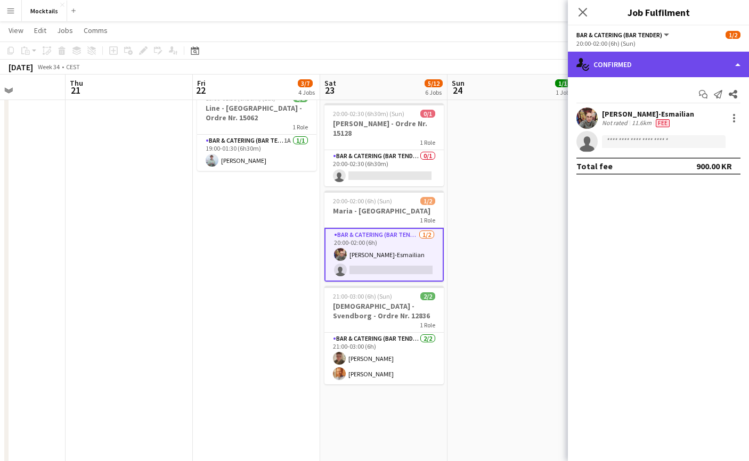
click at [663, 69] on div "single-neutral-actions-check-2 Confirmed" at bounding box center [658, 65] width 181 height 26
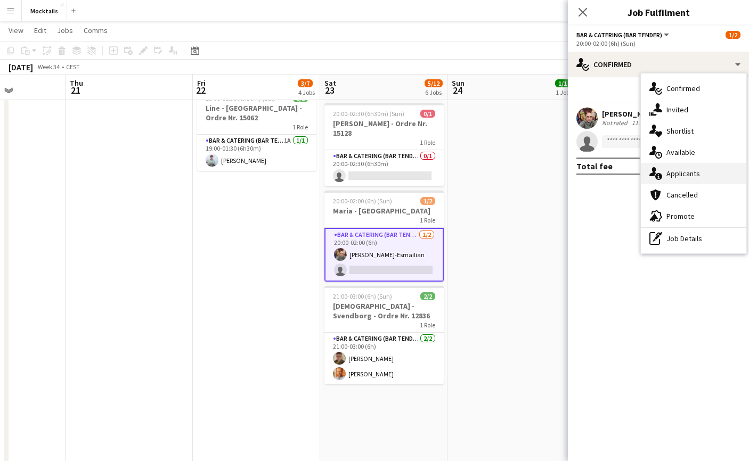
click at [690, 170] on div "single-neutral-actions-information Applicants" at bounding box center [693, 173] width 105 height 21
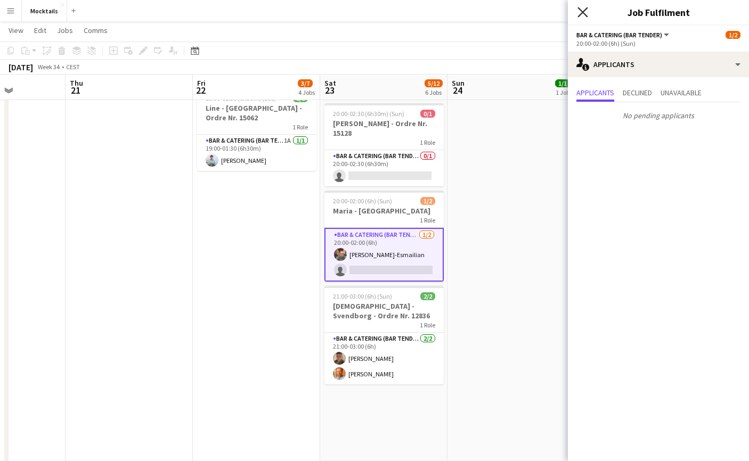
click at [578, 12] on icon "Close pop-in" at bounding box center [582, 12] width 10 height 10
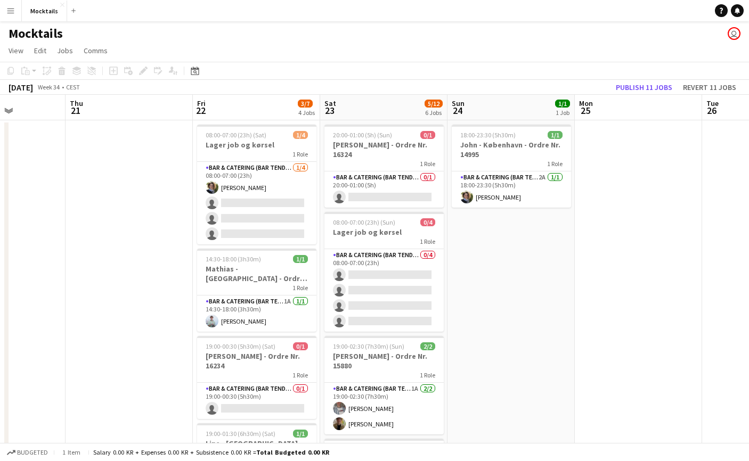
scroll to position [0, 0]
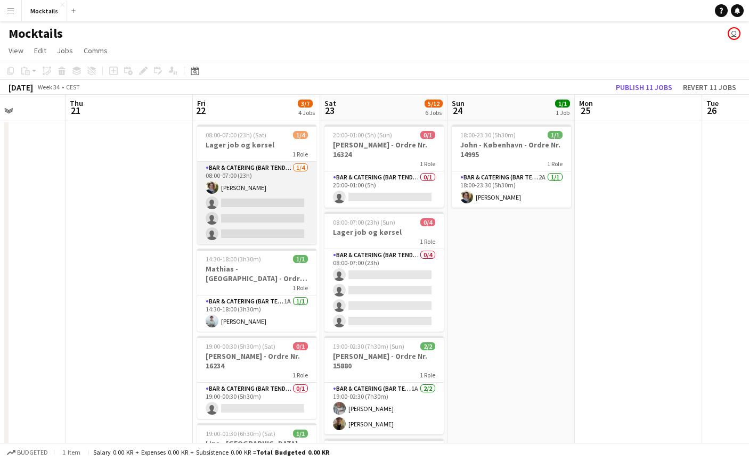
click at [254, 207] on app-card-role "Bar & Catering (Bar Tender) 1/4 08:00-07:00 (23h) Katrine Johansen single-neutr…" at bounding box center [256, 203] width 119 height 83
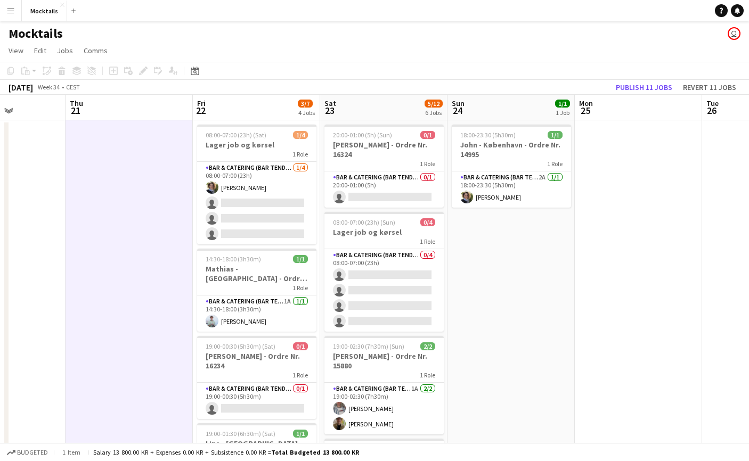
scroll to position [0, 316]
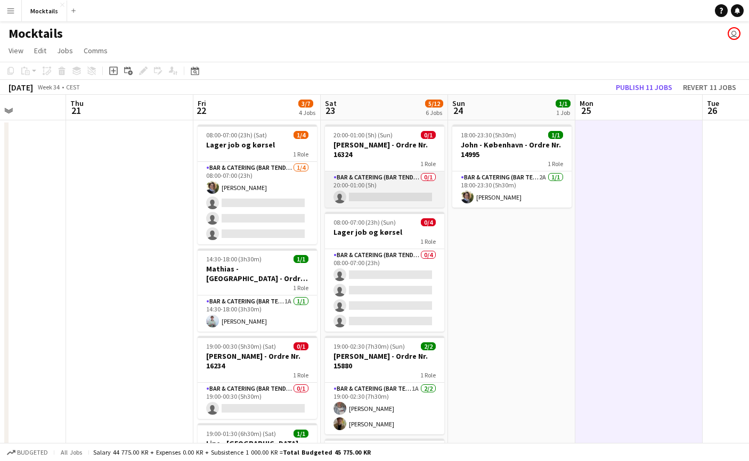
click at [399, 190] on app-card-role "Bar & Catering (Bar Tender) 0/1 20:00-01:00 (5h) single-neutral-actions" at bounding box center [384, 190] width 119 height 36
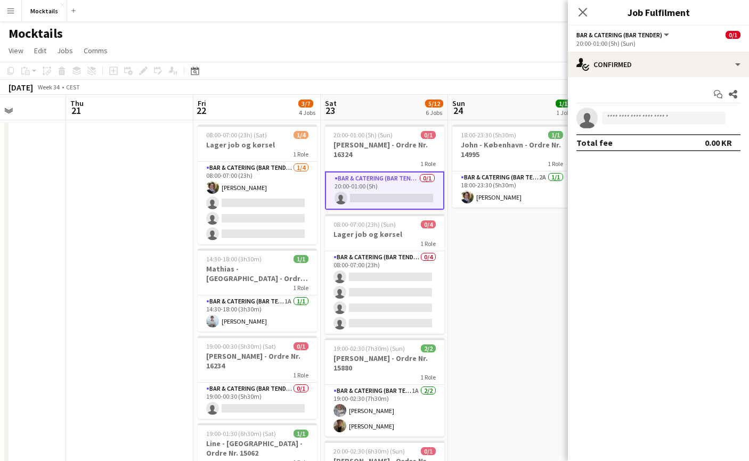
click at [675, 51] on app-options-switcher "Bar & Catering (Bar Tender) All roles Bar & Catering (Bar Tender) 0/1 20:00-01:…" at bounding box center [658, 39] width 181 height 26
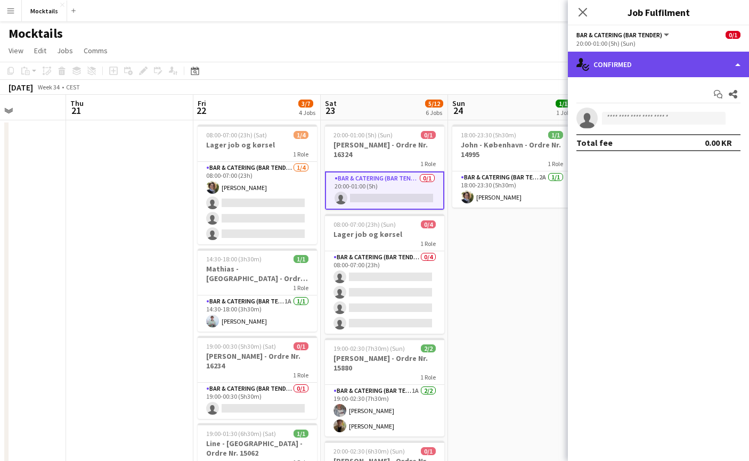
click at [676, 65] on div "single-neutral-actions-check-2 Confirmed" at bounding box center [658, 65] width 181 height 26
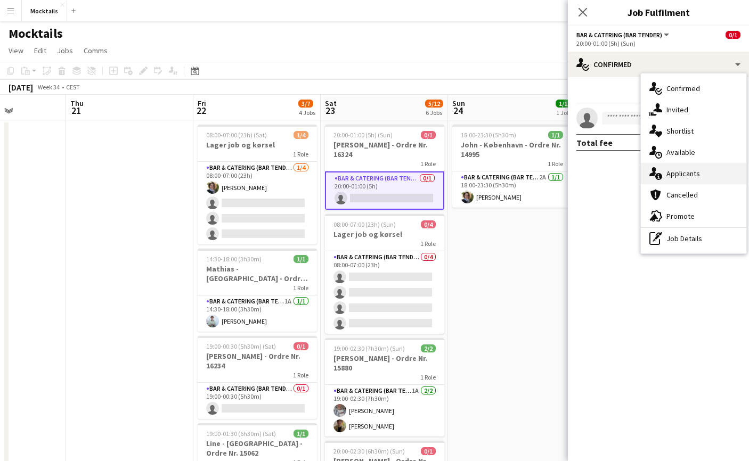
click at [691, 172] on div "single-neutral-actions-information Applicants" at bounding box center [693, 173] width 105 height 21
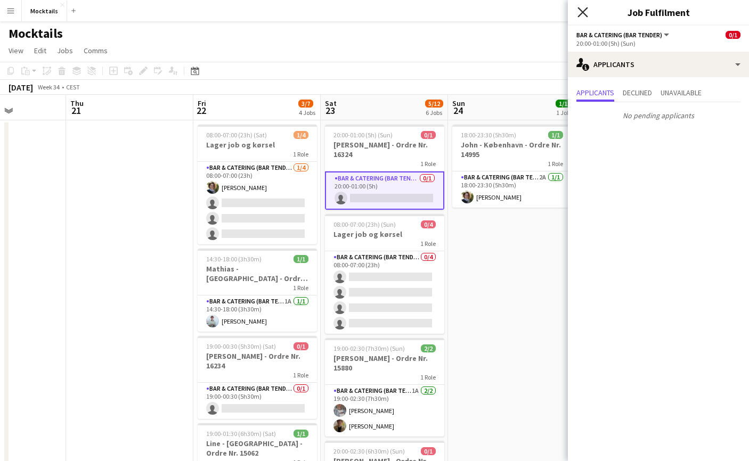
click at [584, 15] on icon "Close pop-in" at bounding box center [582, 12] width 10 height 10
